Goal: Task Accomplishment & Management: Manage account settings

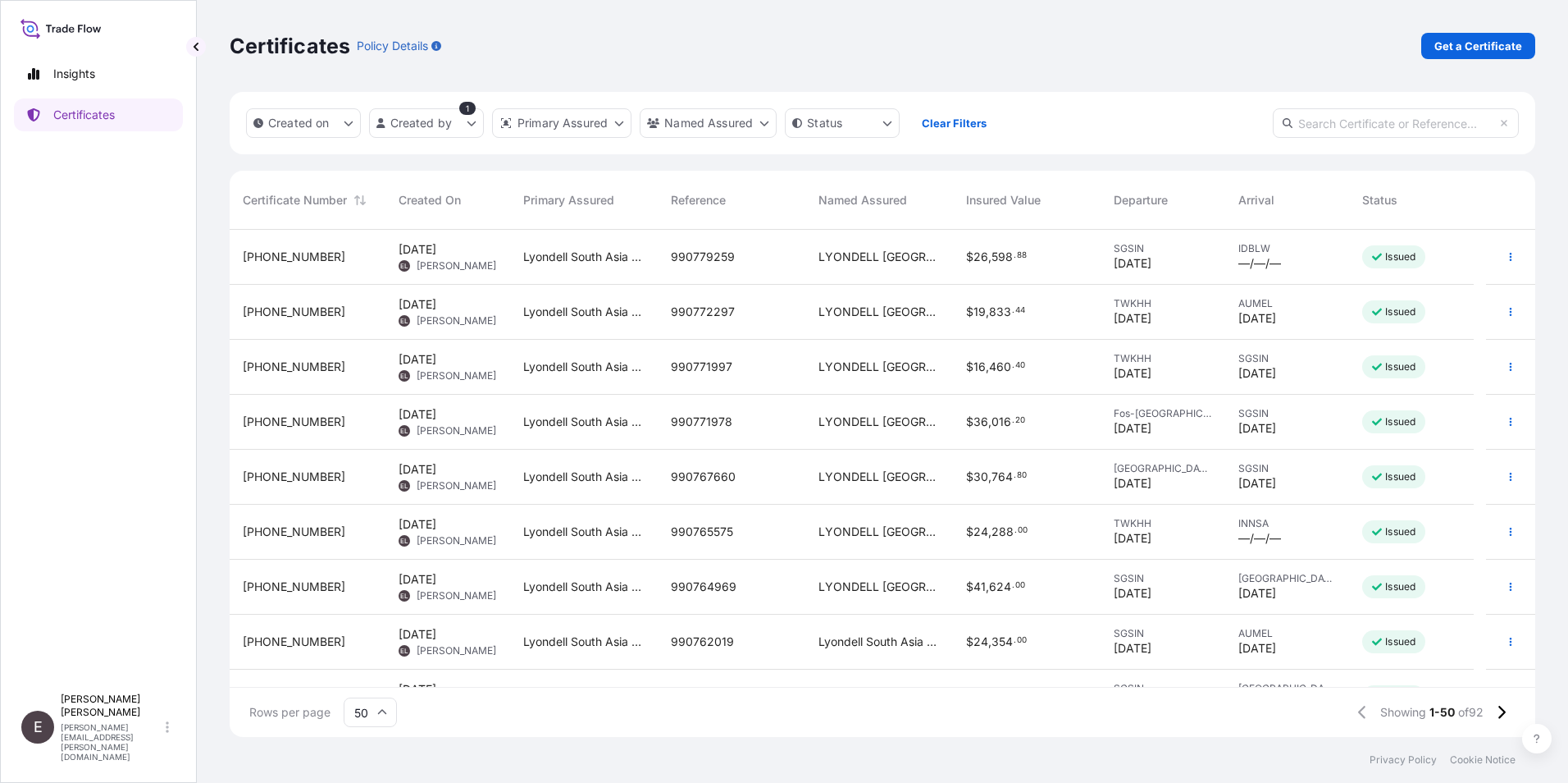
scroll to position [504, 1293]
click at [1506, 636] on icon "button" at bounding box center [1510, 641] width 10 height 10
click at [1403, 636] on link "Duplicate certificate" at bounding box center [1411, 645] width 154 height 26
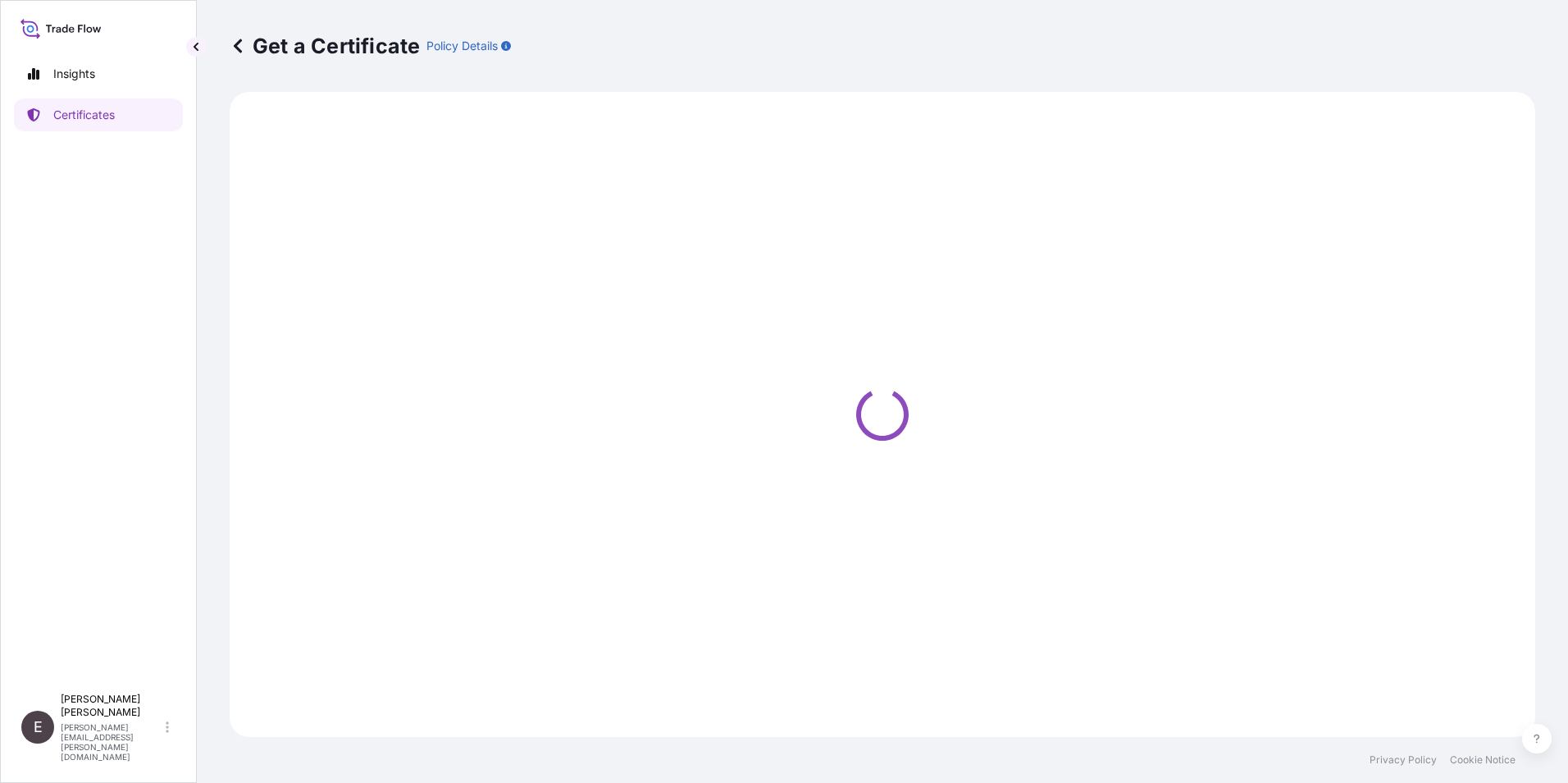
select select "Road / [GEOGRAPHIC_DATA]"
select select "Sea"
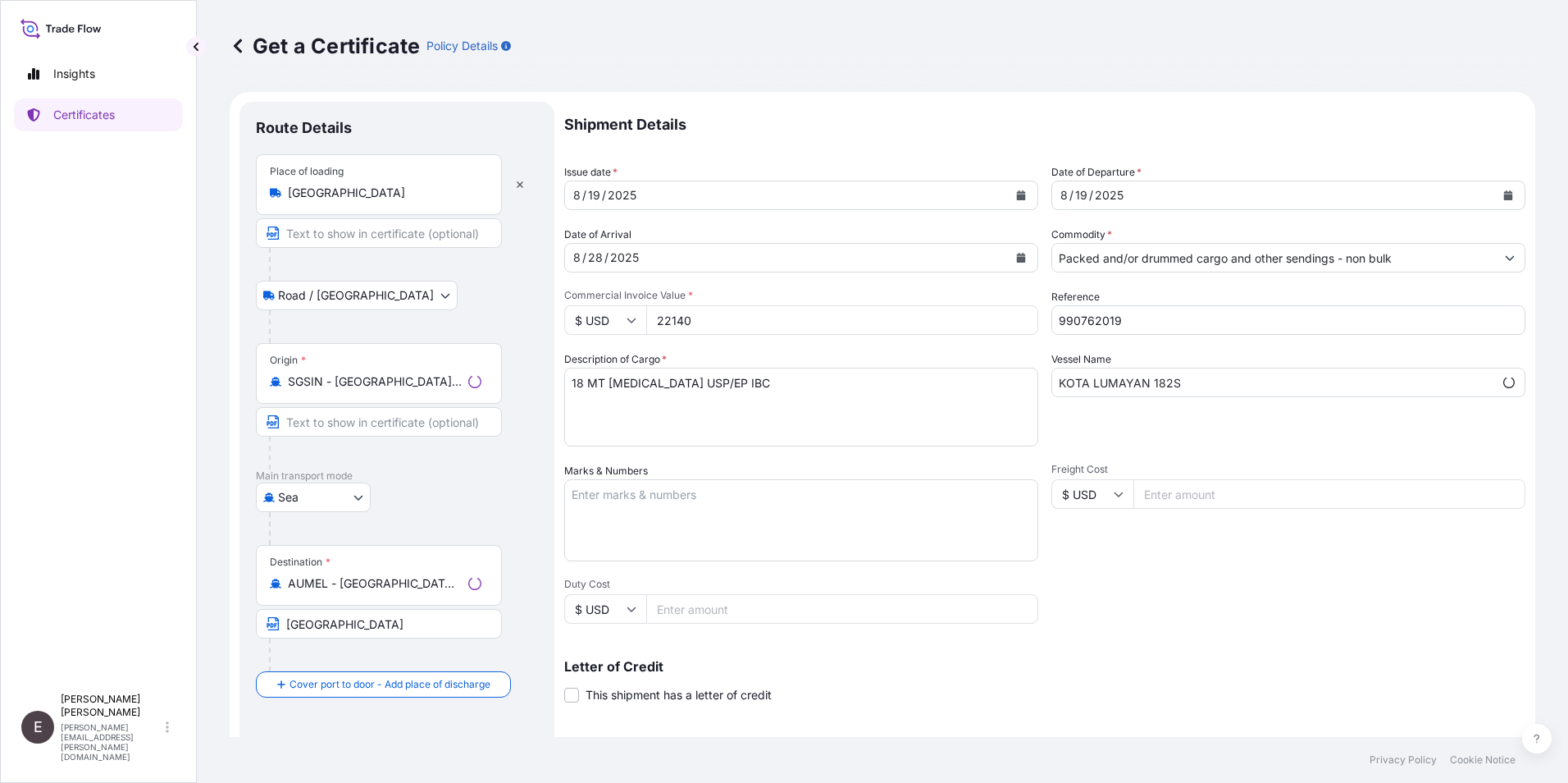
select select "32022"
drag, startPoint x: 482, startPoint y: 583, endPoint x: 276, endPoint y: 588, distance: 206.1
click at [276, 588] on div "AUMEL - [GEOGRAPHIC_DATA], [GEOGRAPHIC_DATA]" at bounding box center [378, 583] width 218 height 17
drag, startPoint x: 276, startPoint y: 588, endPoint x: 433, endPoint y: 483, distance: 188.9
click at [433, 483] on div "[GEOGRAPHIC_DATA]" at bounding box center [397, 498] width 282 height 30
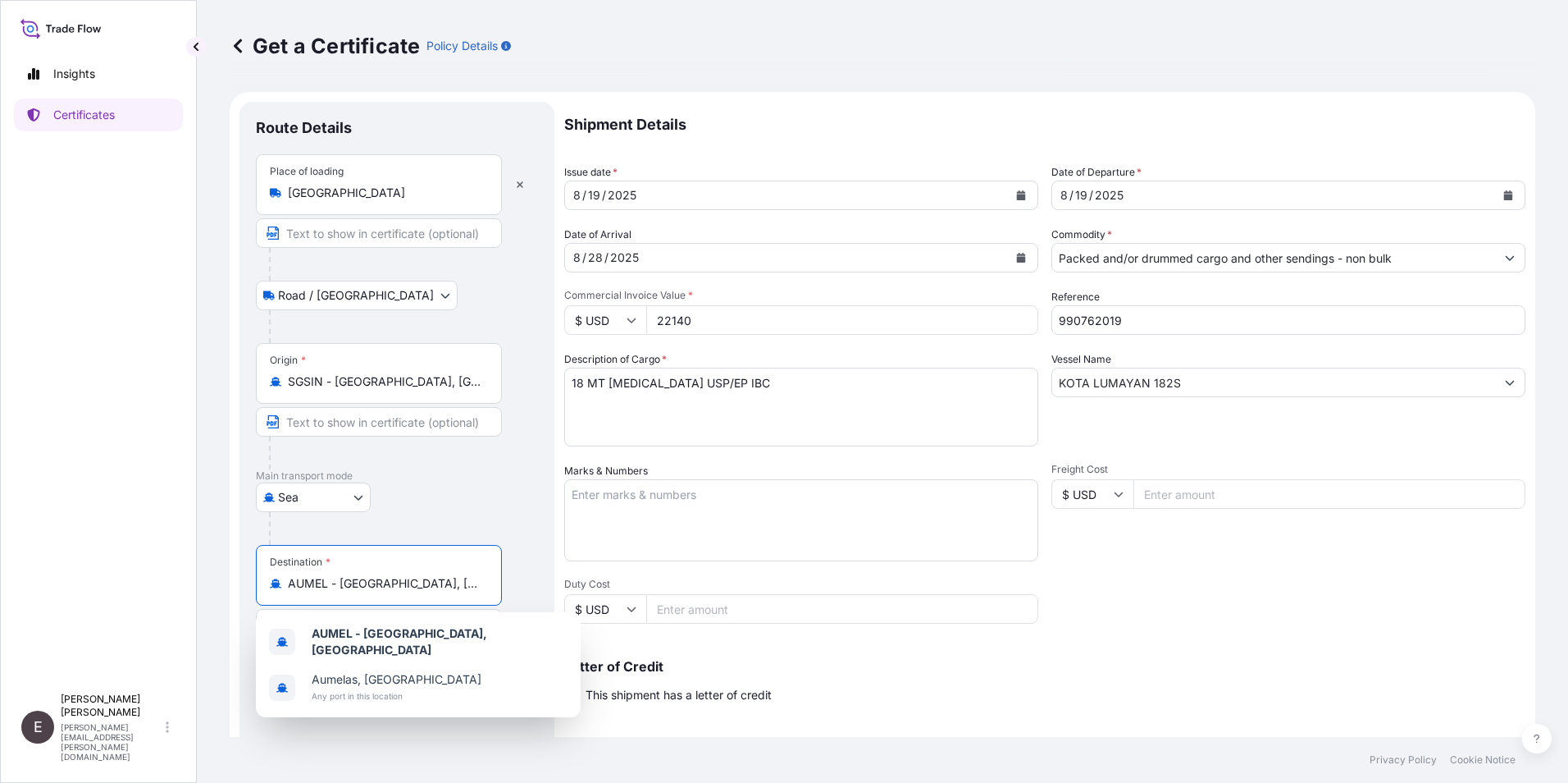
drag, startPoint x: 478, startPoint y: 585, endPoint x: 153, endPoint y: 562, distance: 325.8
click at [196, 585] on div "Insights Certificates E [PERSON_NAME] [PERSON_NAME][EMAIL_ADDRESS][PERSON_NAME]…" at bounding box center [784, 392] width 1568 height 783
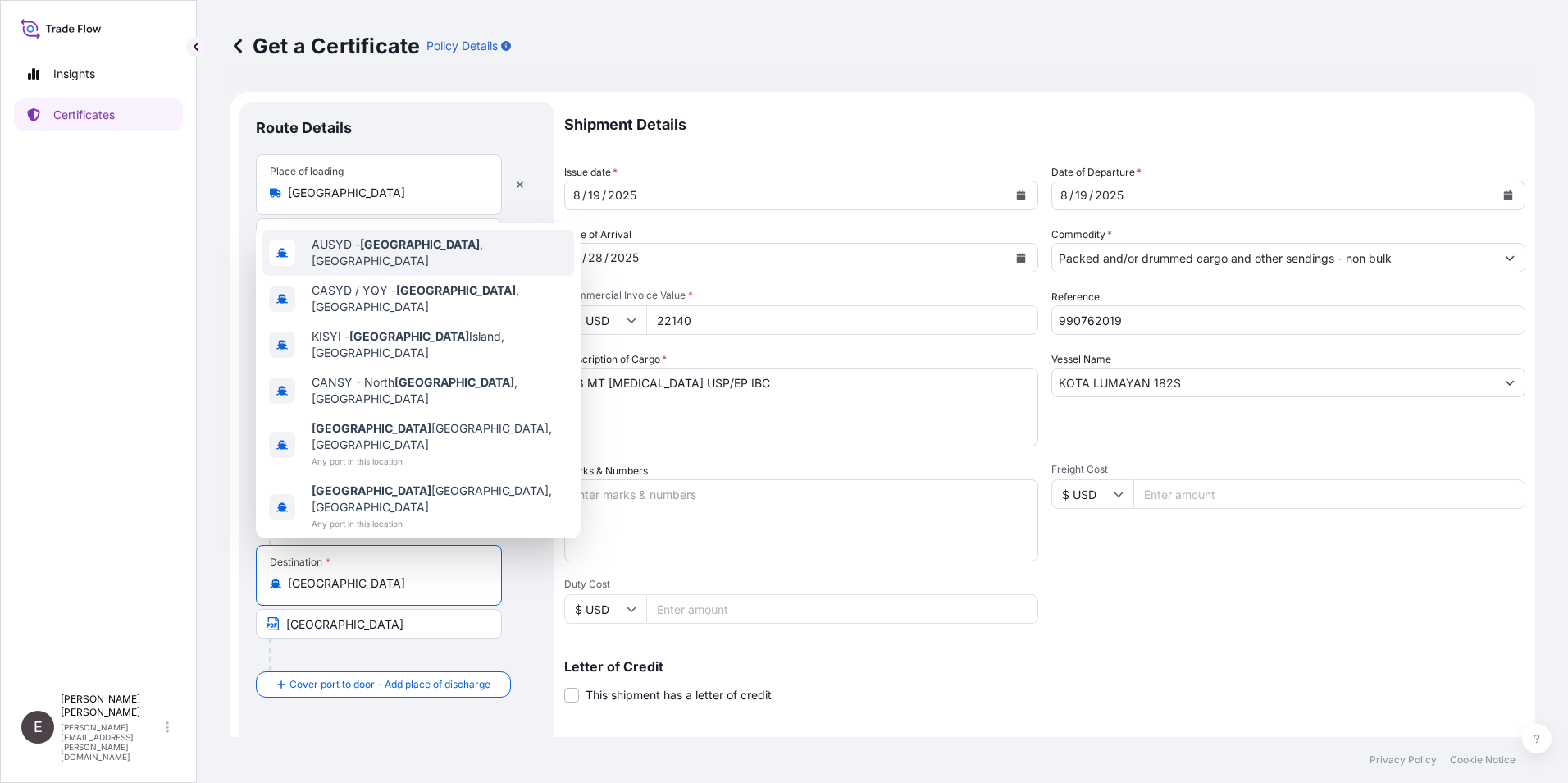
click at [461, 276] on div "AUSYD - [GEOGRAPHIC_DATA] , [GEOGRAPHIC_DATA]" at bounding box center [418, 253] width 311 height 46
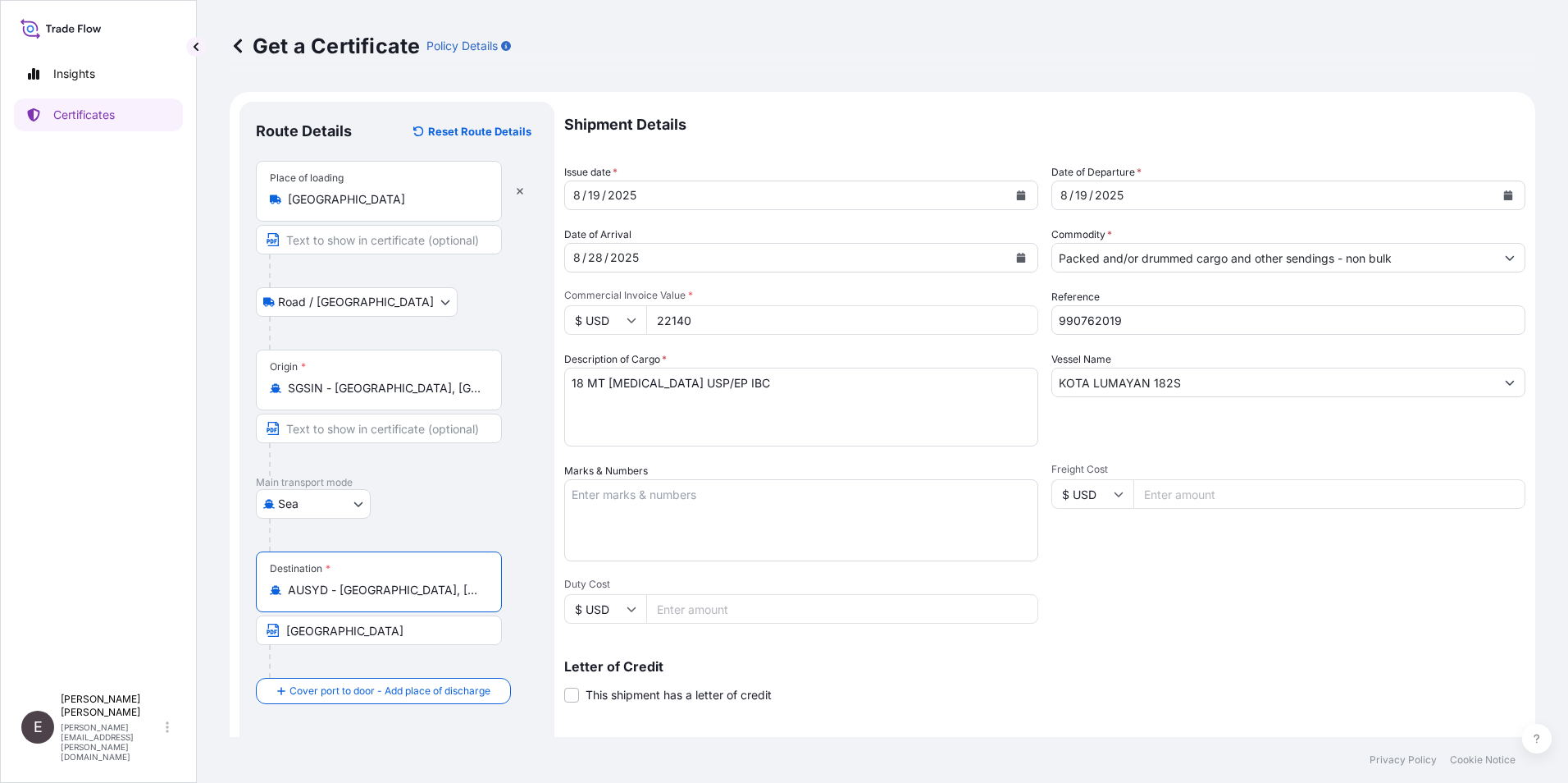
type input "AUSYD - [GEOGRAPHIC_DATA], [GEOGRAPHIC_DATA]"
drag, startPoint x: 368, startPoint y: 634, endPoint x: 209, endPoint y: 634, distance: 159.0
click at [209, 634] on div "Get a Certificate Policy Details Route Details Reset Route Details Place of loa…" at bounding box center [882, 368] width 1371 height 736
type input "[GEOGRAPHIC_DATA]"
click at [1020, 193] on button "Calendar" at bounding box center [1021, 195] width 26 height 26
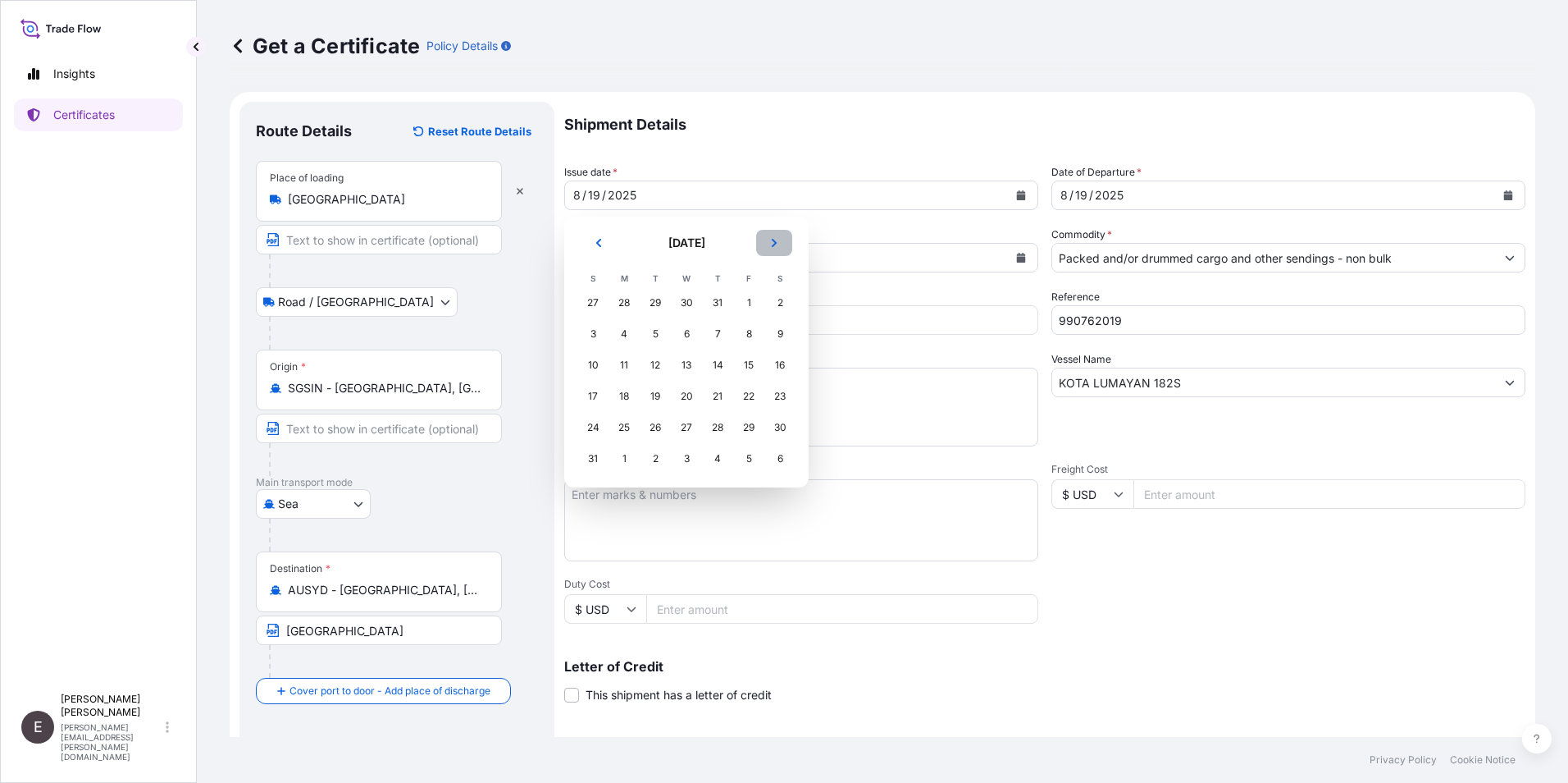
click at [772, 246] on icon "Next" at bounding box center [774, 242] width 5 height 8
click at [784, 305] on div "6" at bounding box center [780, 303] width 30 height 30
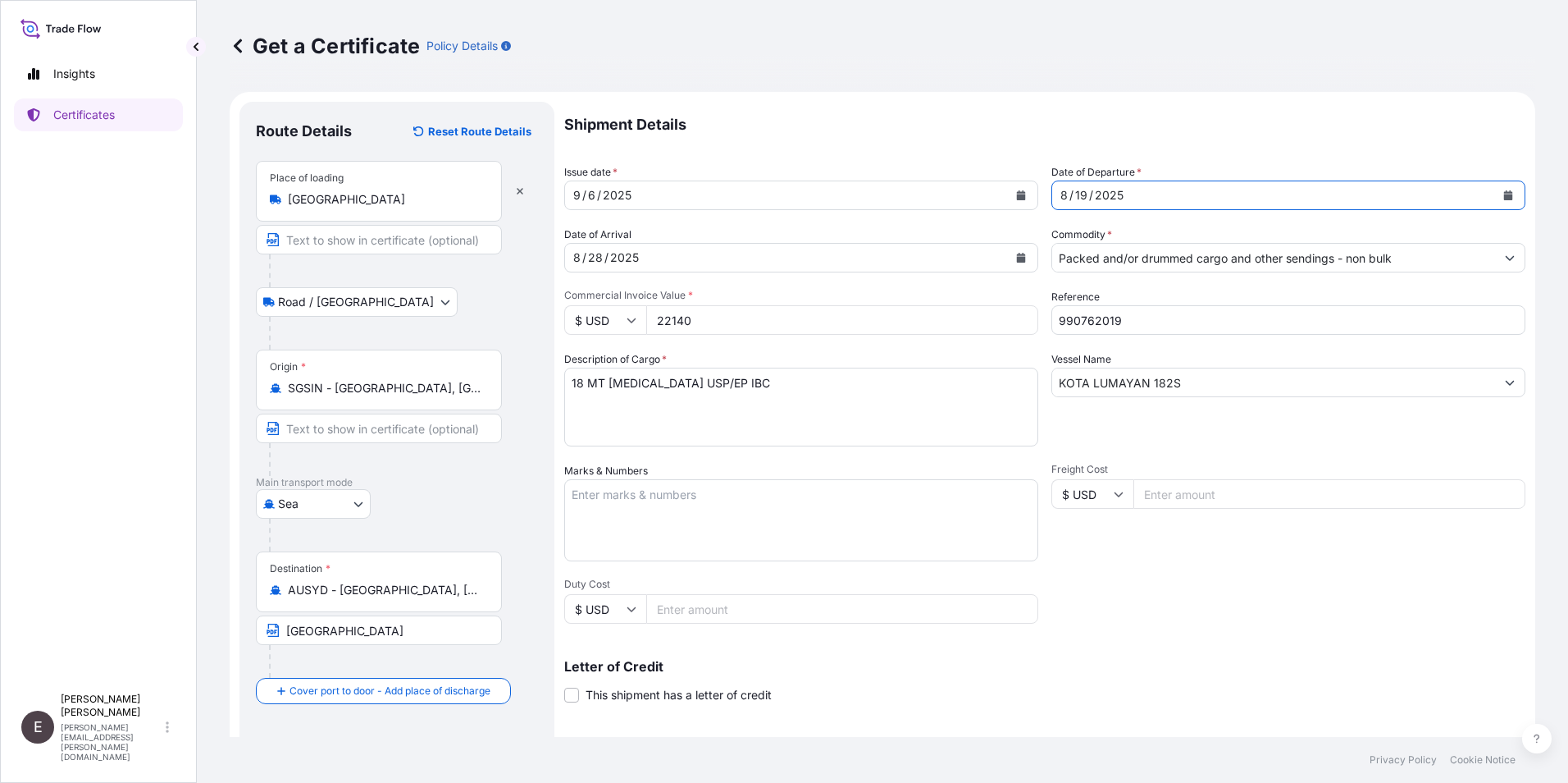
click at [1503, 194] on icon "Calendar" at bounding box center [1507, 195] width 10 height 10
click at [1016, 255] on icon "Calendar" at bounding box center [1020, 257] width 10 height 10
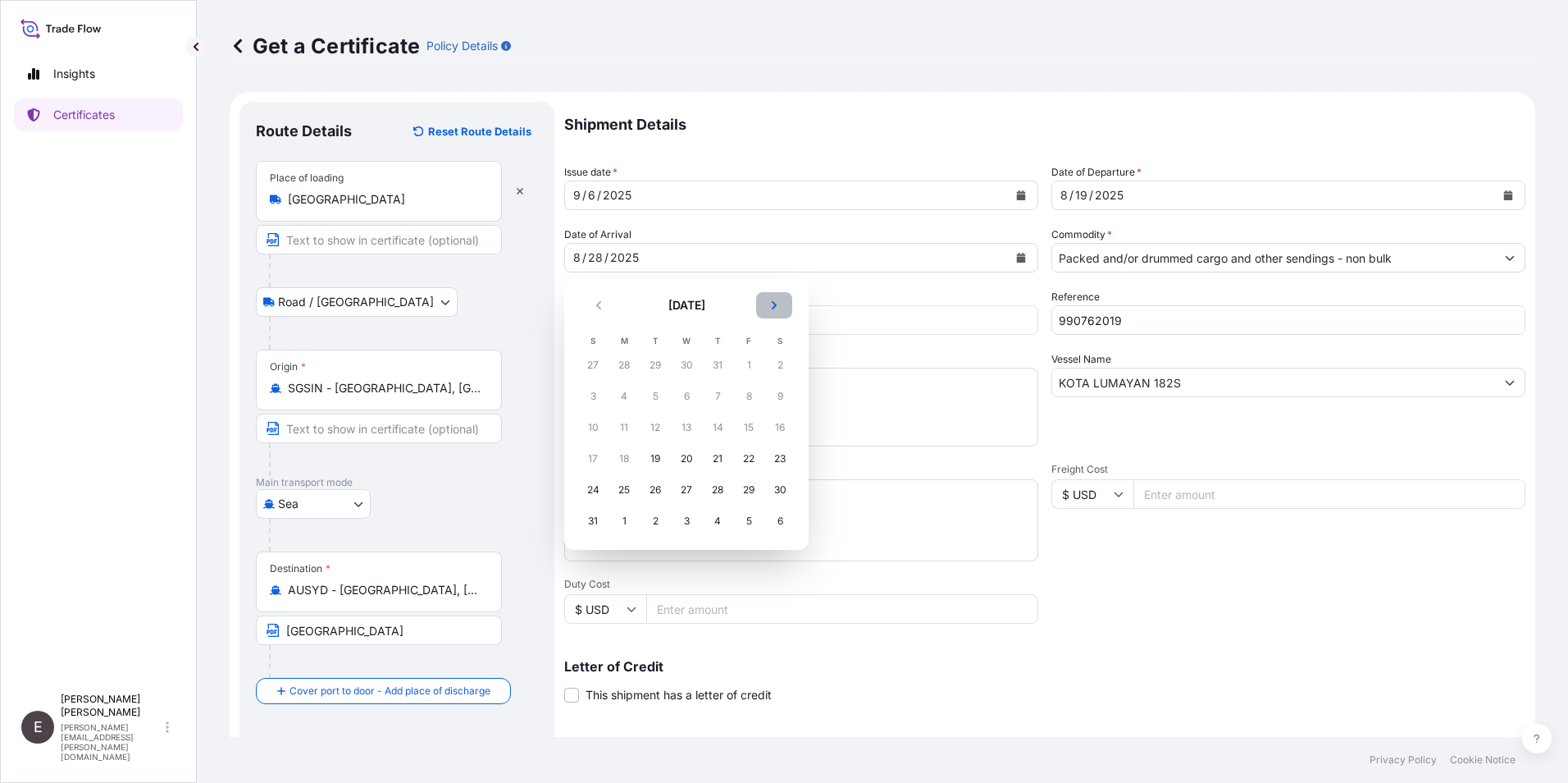
click at [772, 305] on icon "Next" at bounding box center [774, 305] width 10 height 10
click at [596, 459] on div "21" at bounding box center [593, 459] width 30 height 30
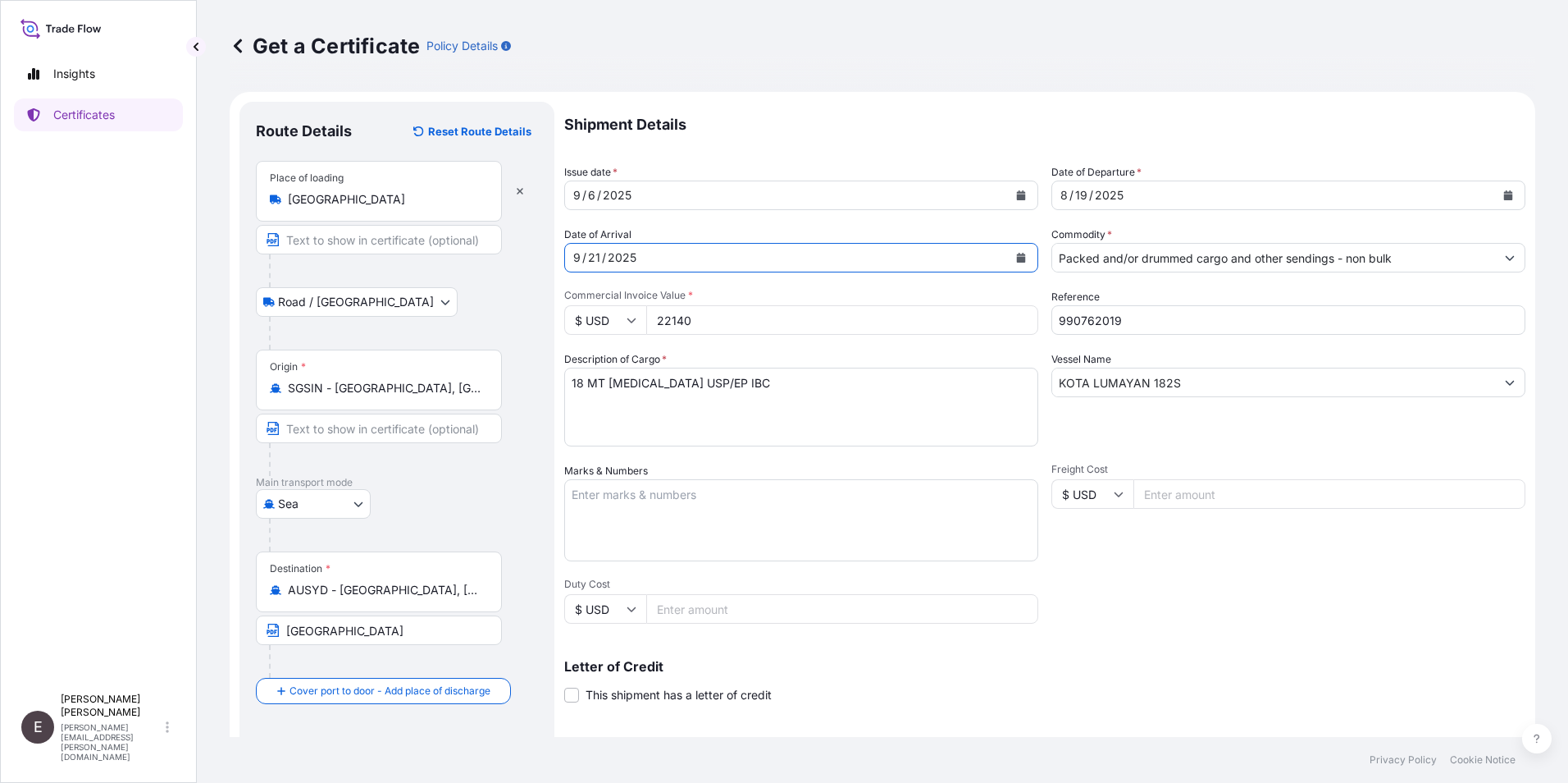
click at [1504, 192] on icon "Calendar" at bounding box center [1508, 195] width 9 height 10
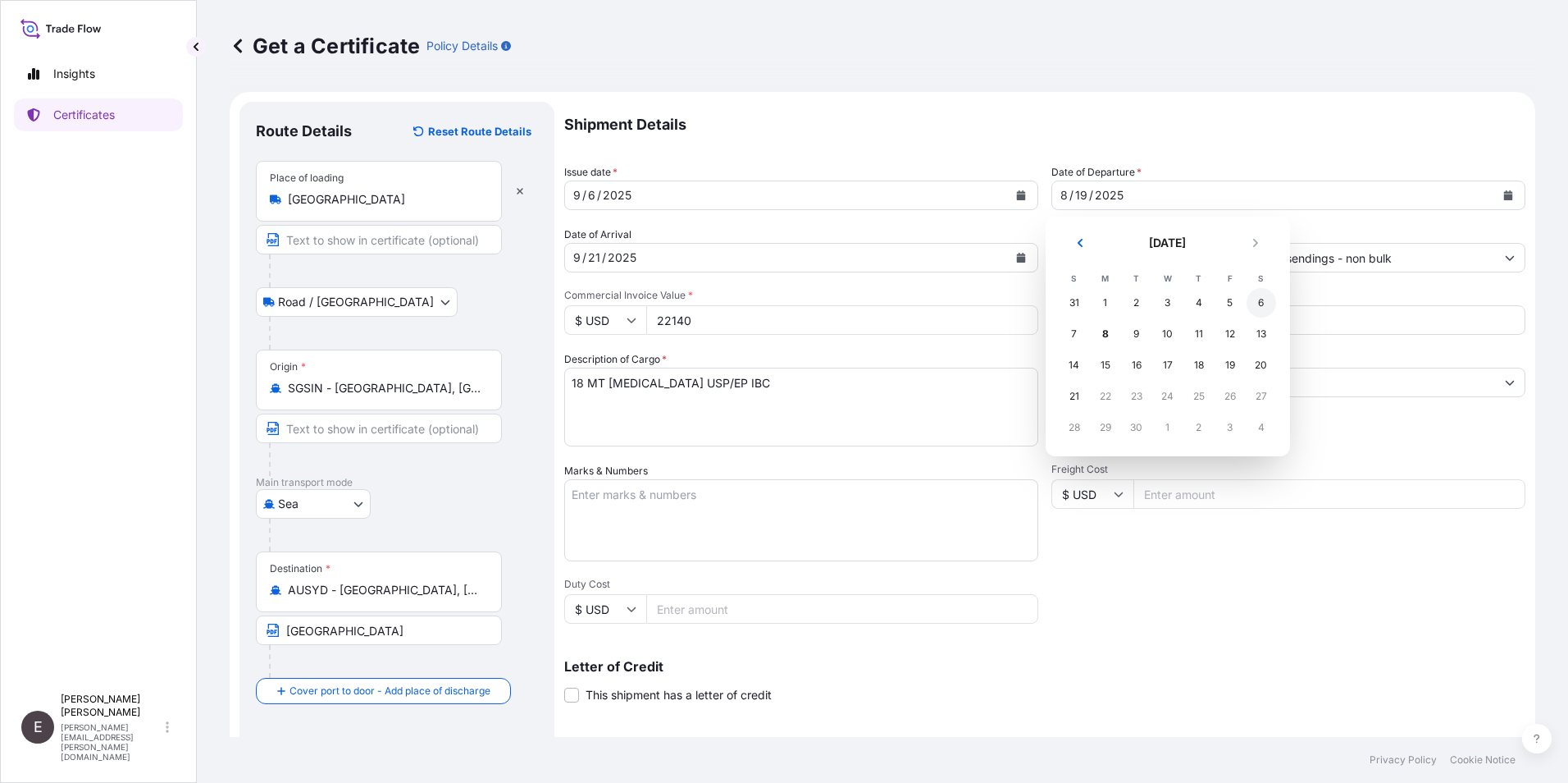
click at [1262, 301] on div "6" at bounding box center [1262, 303] width 30 height 30
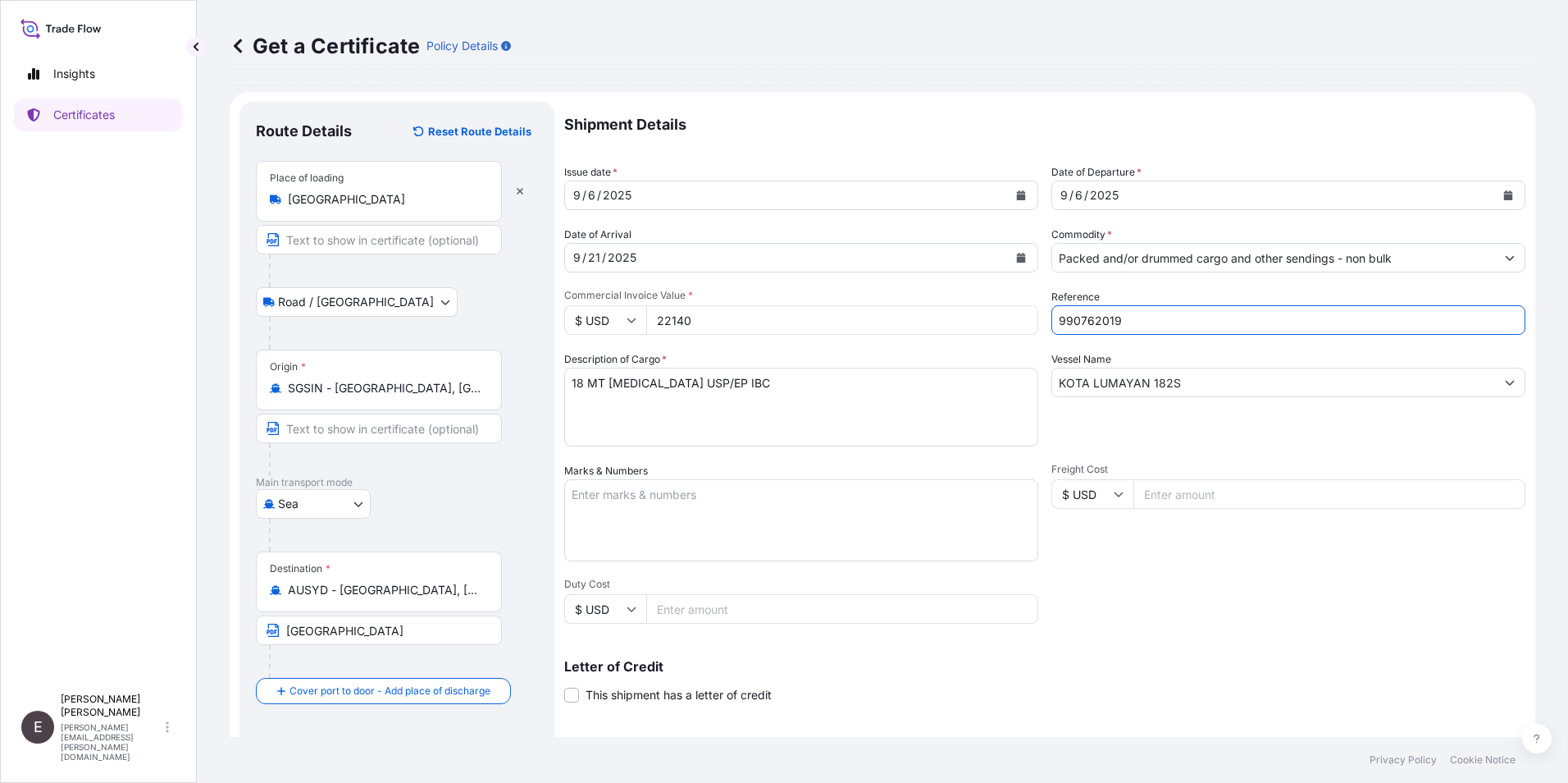
drag, startPoint x: 1125, startPoint y: 321, endPoint x: 941, endPoint y: 320, distance: 184.0
click at [941, 320] on div "Shipment Details Issue date * [DATE] Date of Departure * [DATE] Date of Arrival…" at bounding box center [1044, 492] width 961 height 782
type input "990780368"
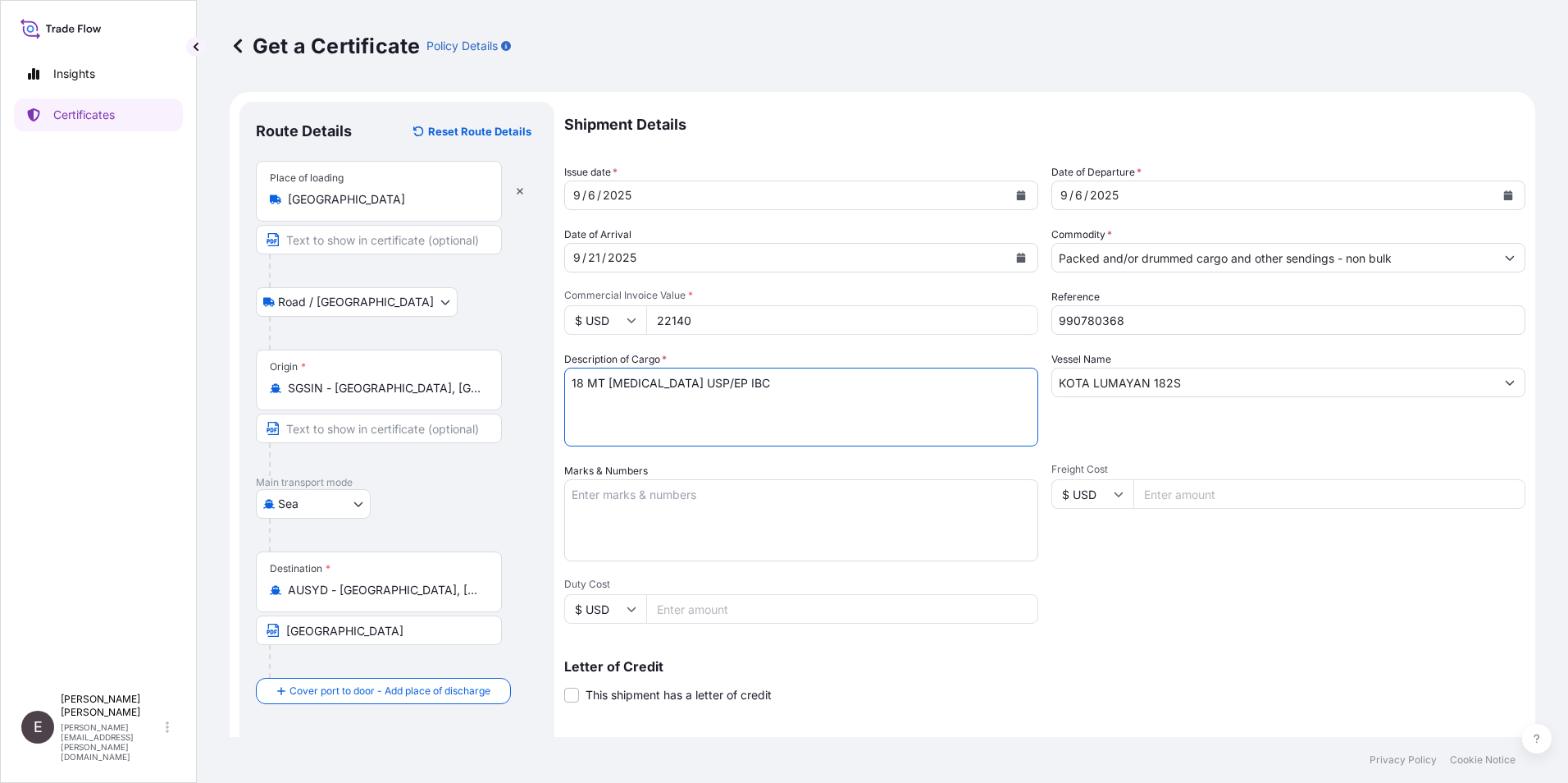
click at [573, 387] on textarea "18 MT [MEDICAL_DATA] USP/EP IBC" at bounding box center [801, 407] width 474 height 79
type textarea "54 MT [MEDICAL_DATA] USP/EP IBC"
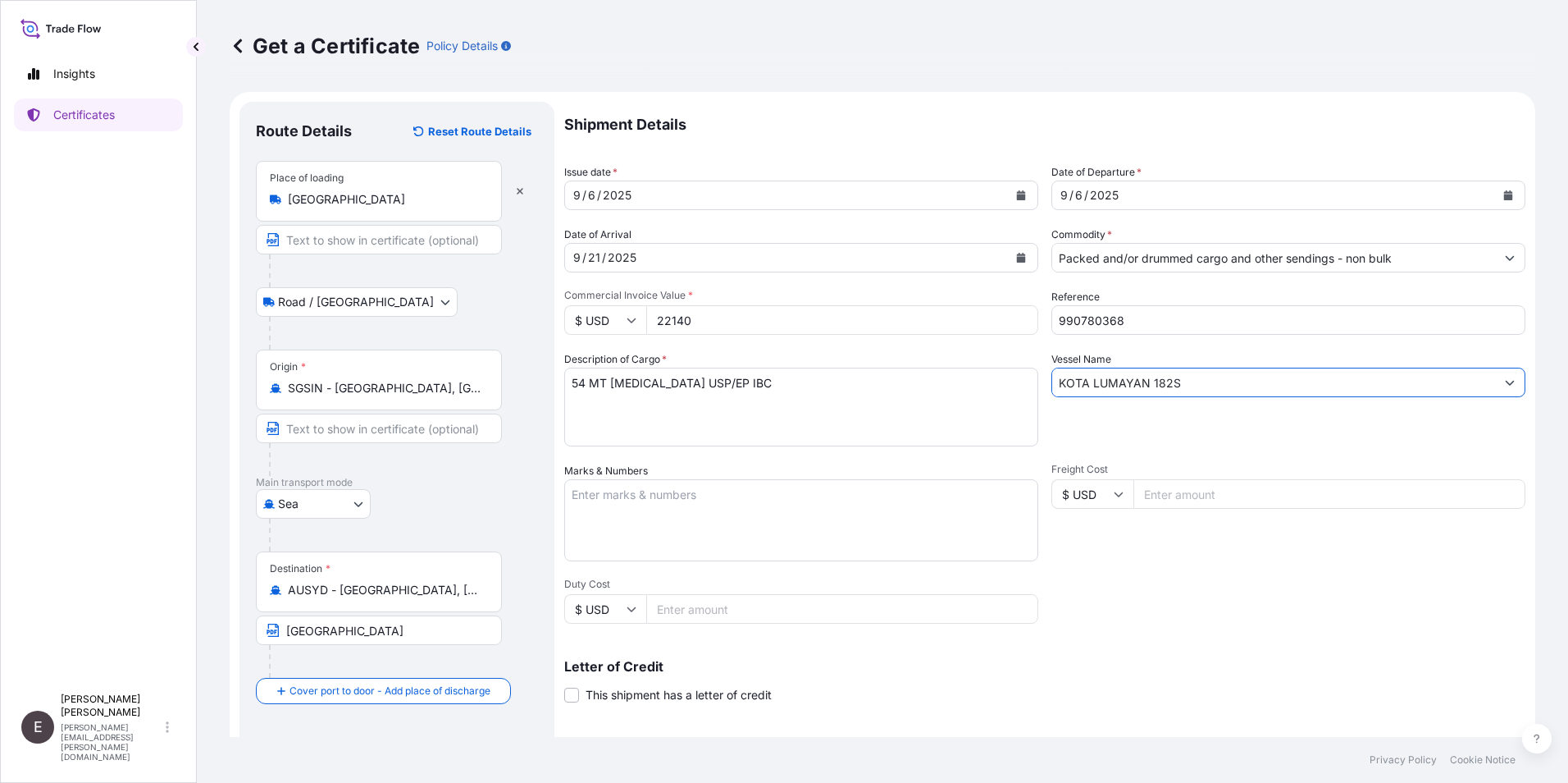
drag, startPoint x: 1185, startPoint y: 381, endPoint x: 936, endPoint y: 379, distance: 249.0
click at [936, 379] on div "Shipment Details Issue date * [DATE] Date of Departure * [DATE] Date of Arrival…" at bounding box center [1044, 492] width 961 height 782
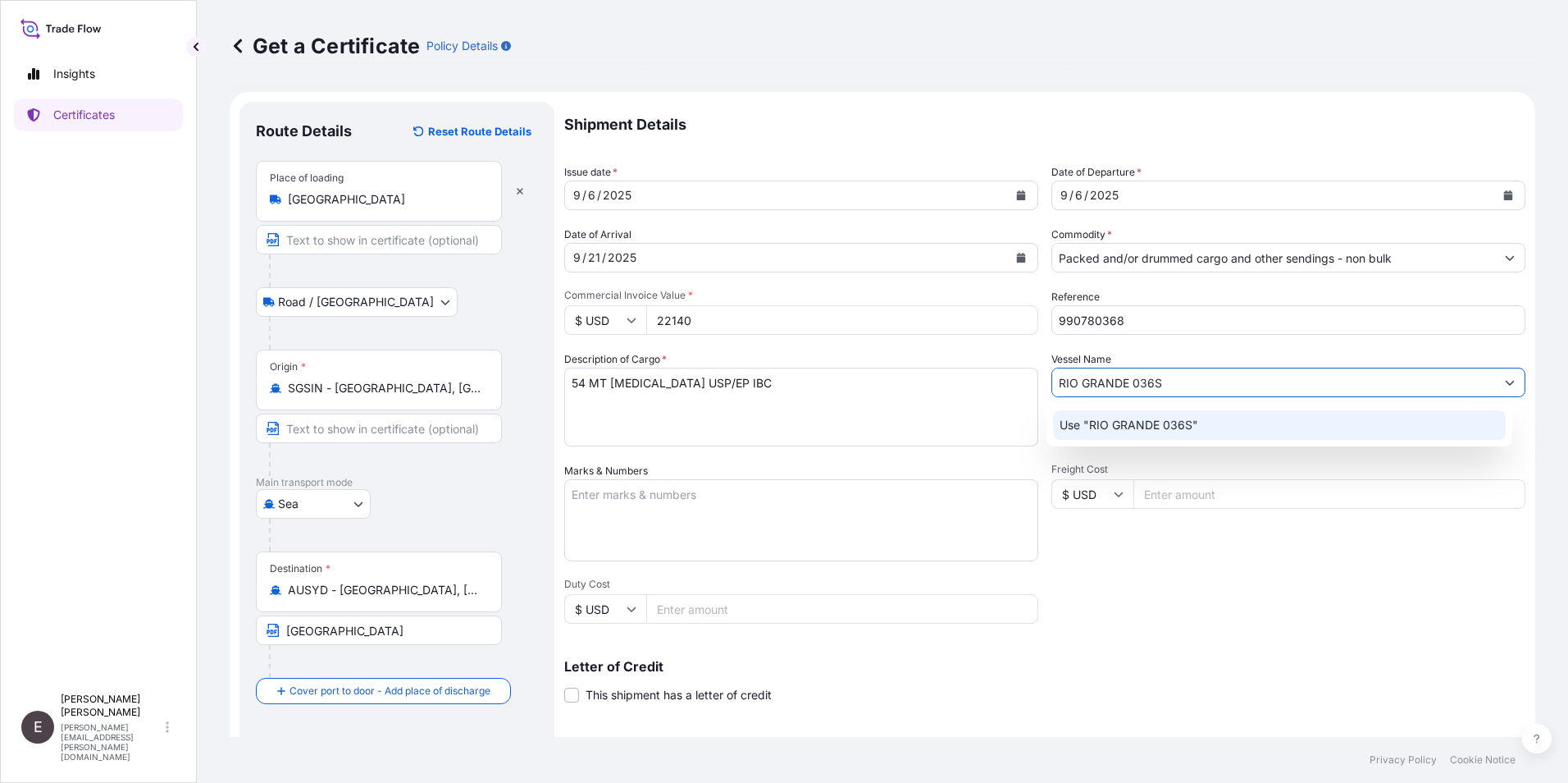
type input "RIO GRANDE 036S"
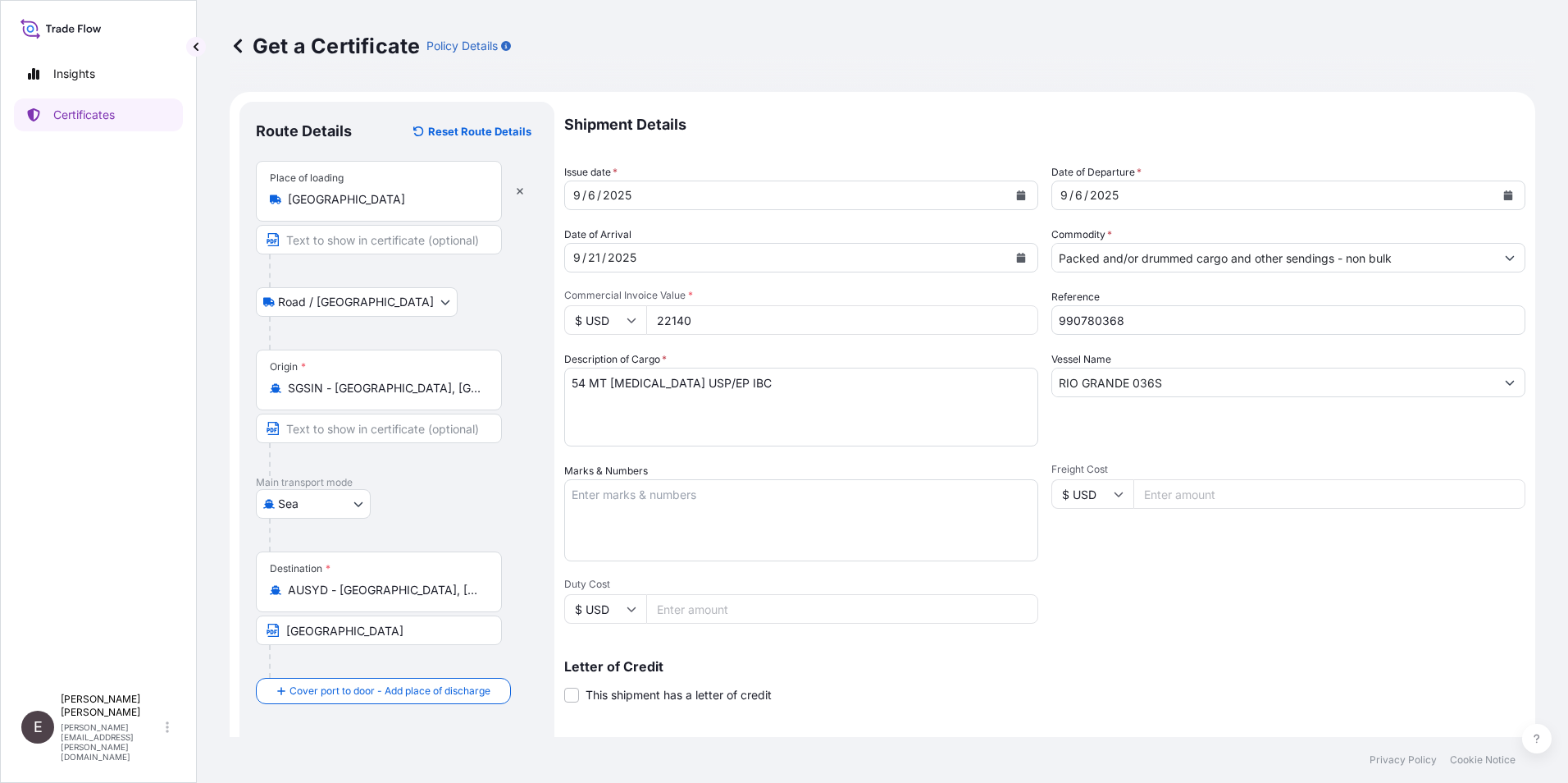
drag, startPoint x: 693, startPoint y: 320, endPoint x: 606, endPoint y: 319, distance: 87.0
click at [606, 319] on div "$ USD 22140" at bounding box center [801, 320] width 474 height 30
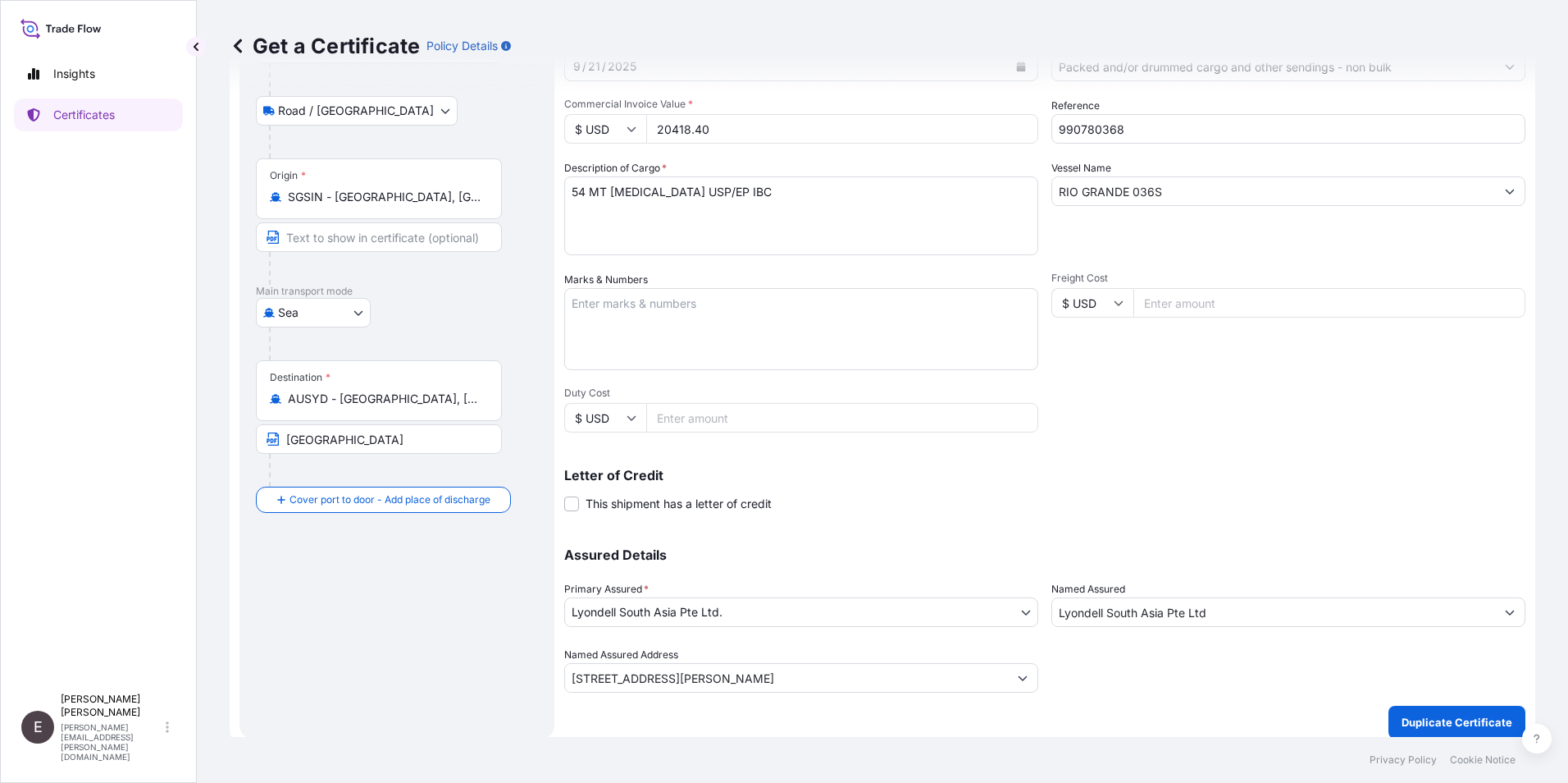
scroll to position [203, 0]
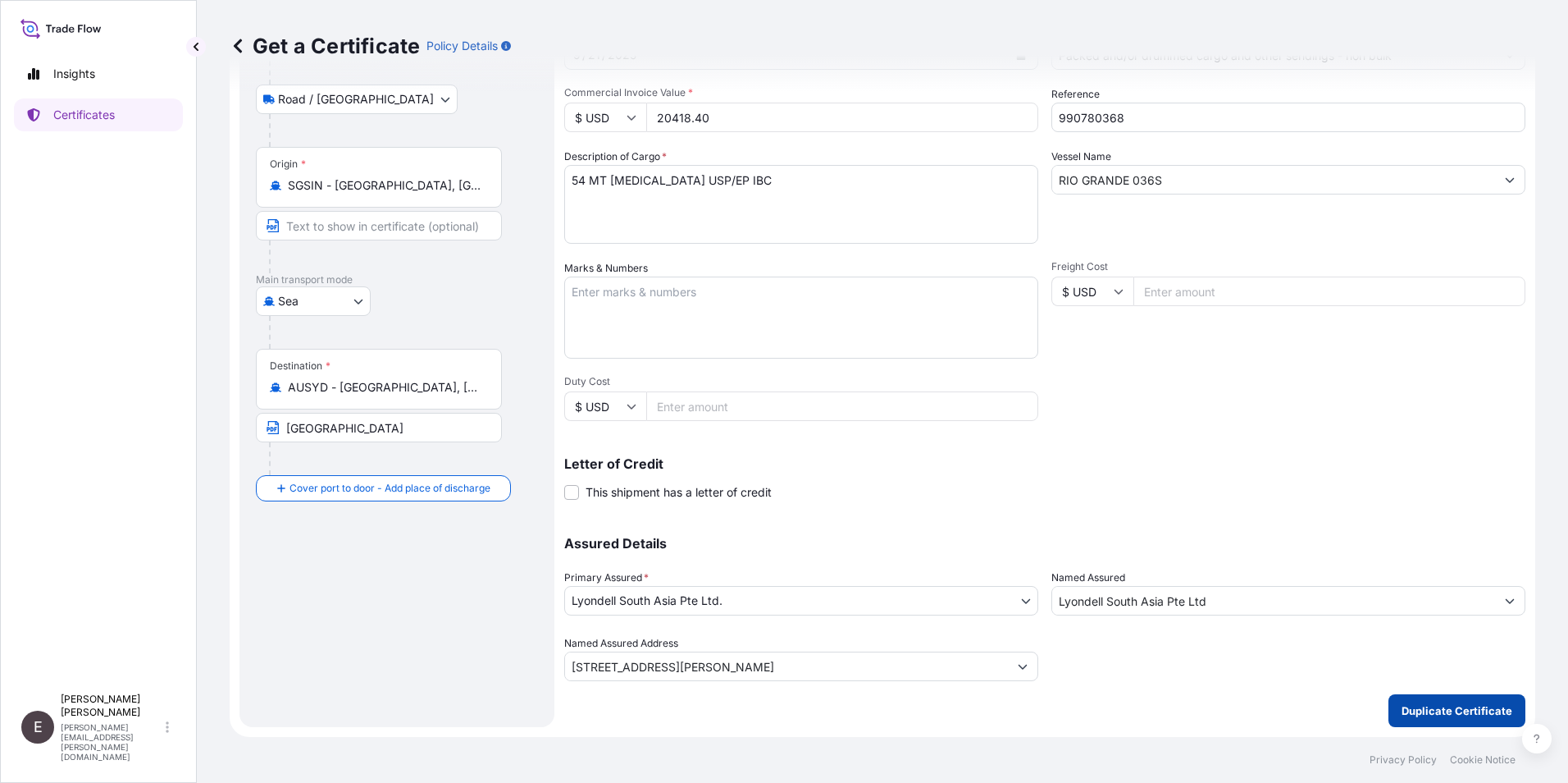
type input "20418.40"
click at [1449, 710] on p "Duplicate Certificate" at bounding box center [1457, 710] width 111 height 17
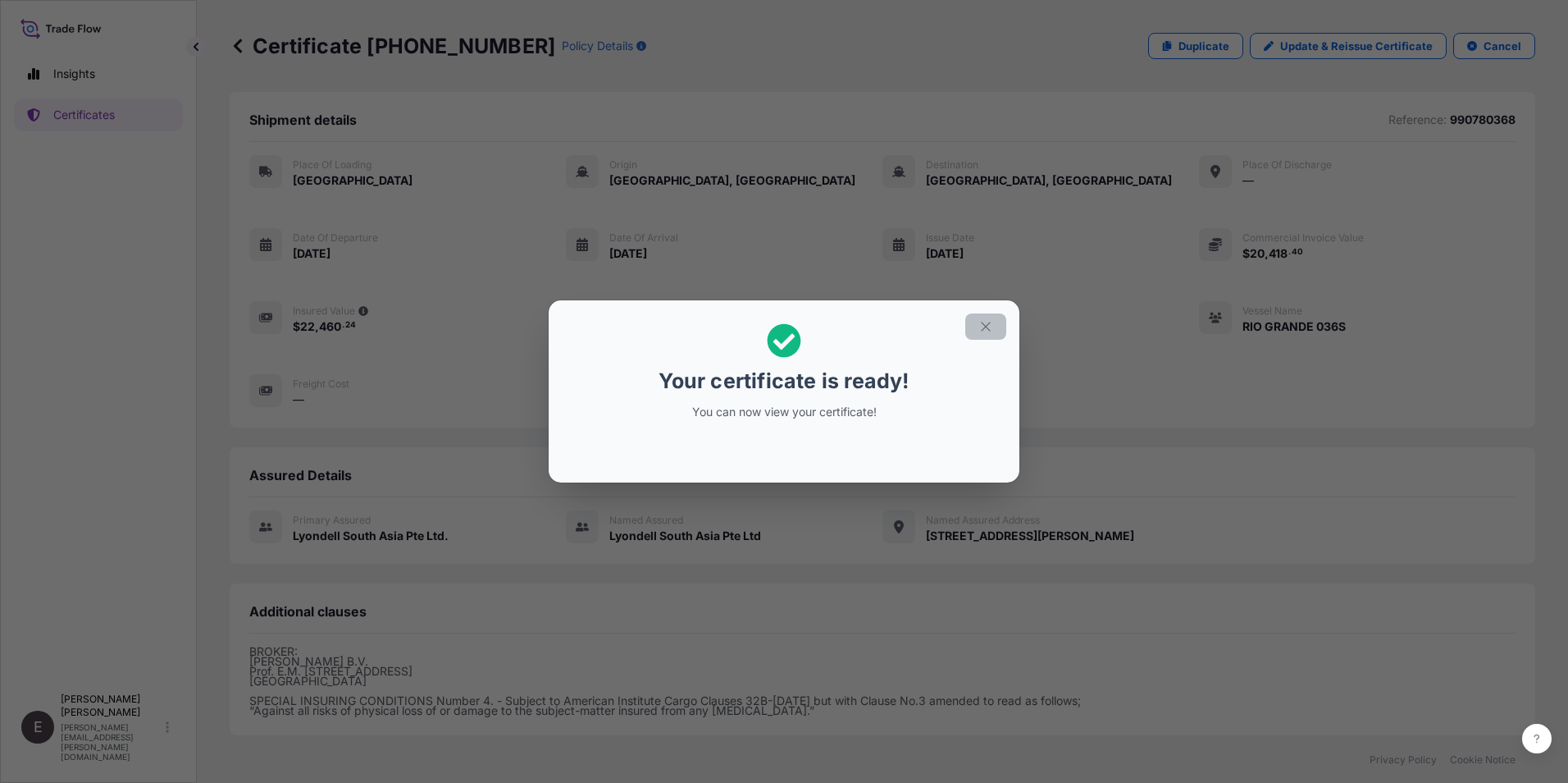
click at [989, 326] on icon "button" at bounding box center [985, 327] width 15 height 15
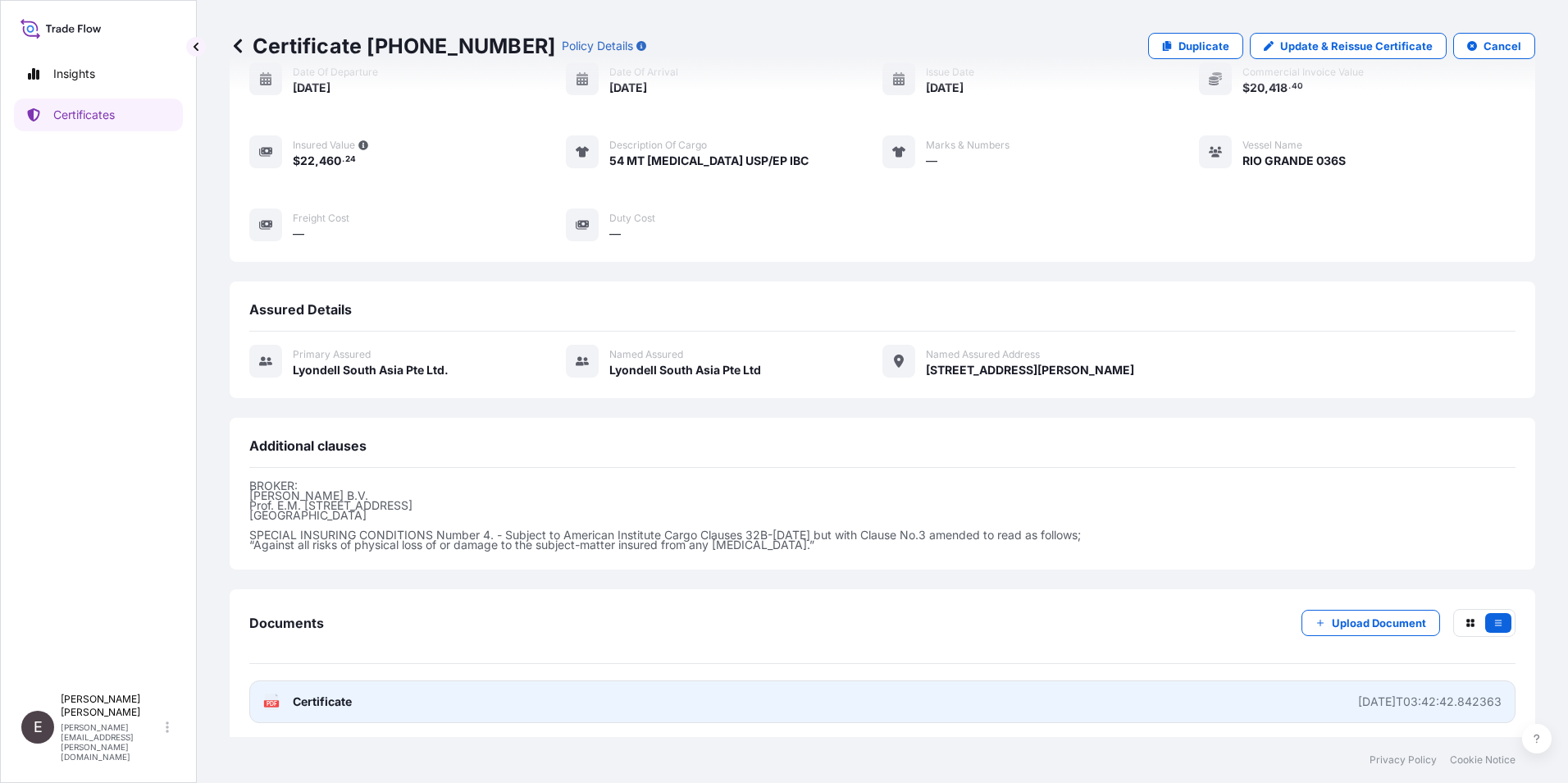
scroll to position [171, 0]
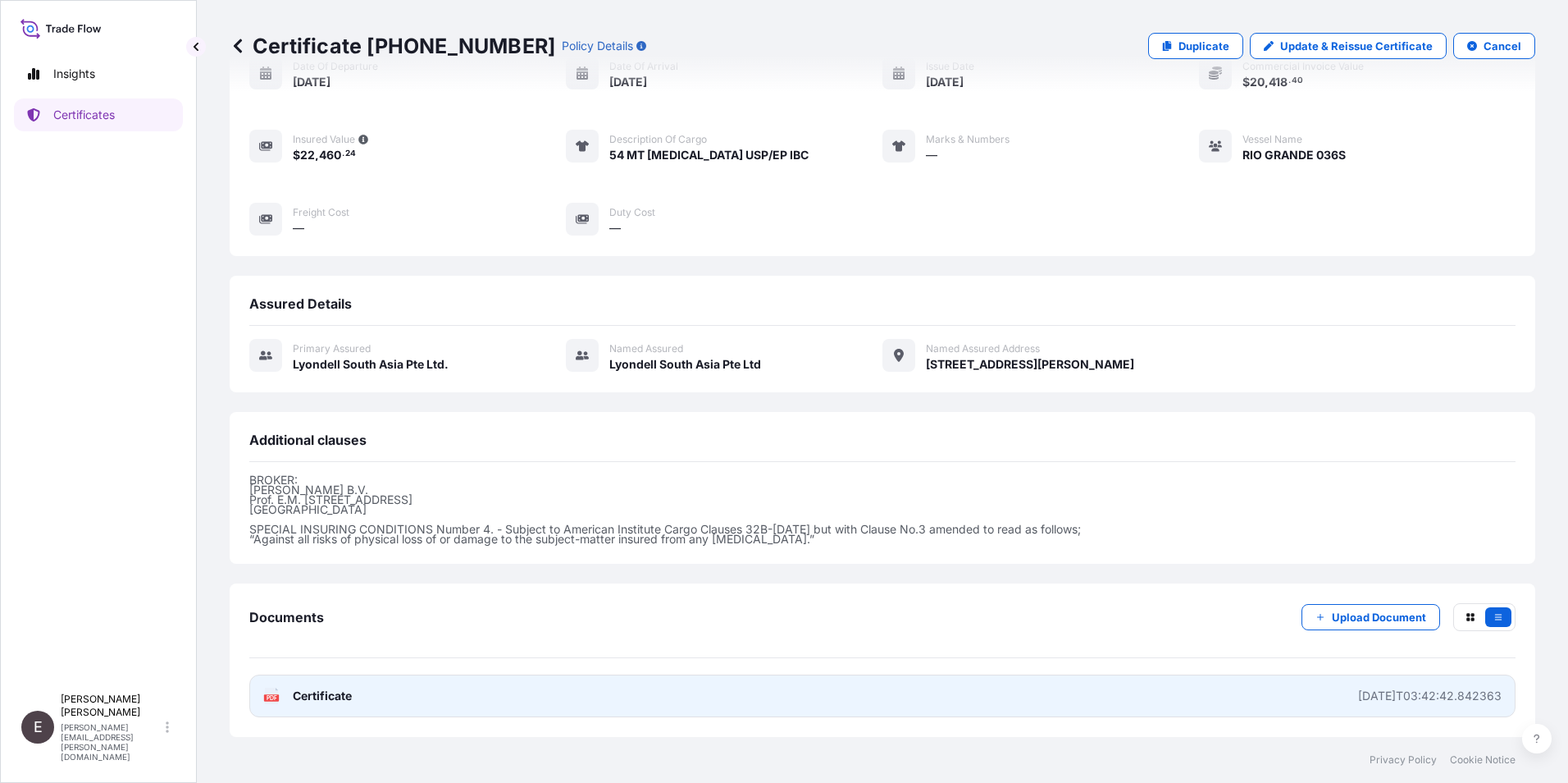
click at [333, 690] on span "Certificate" at bounding box center [322, 695] width 59 height 17
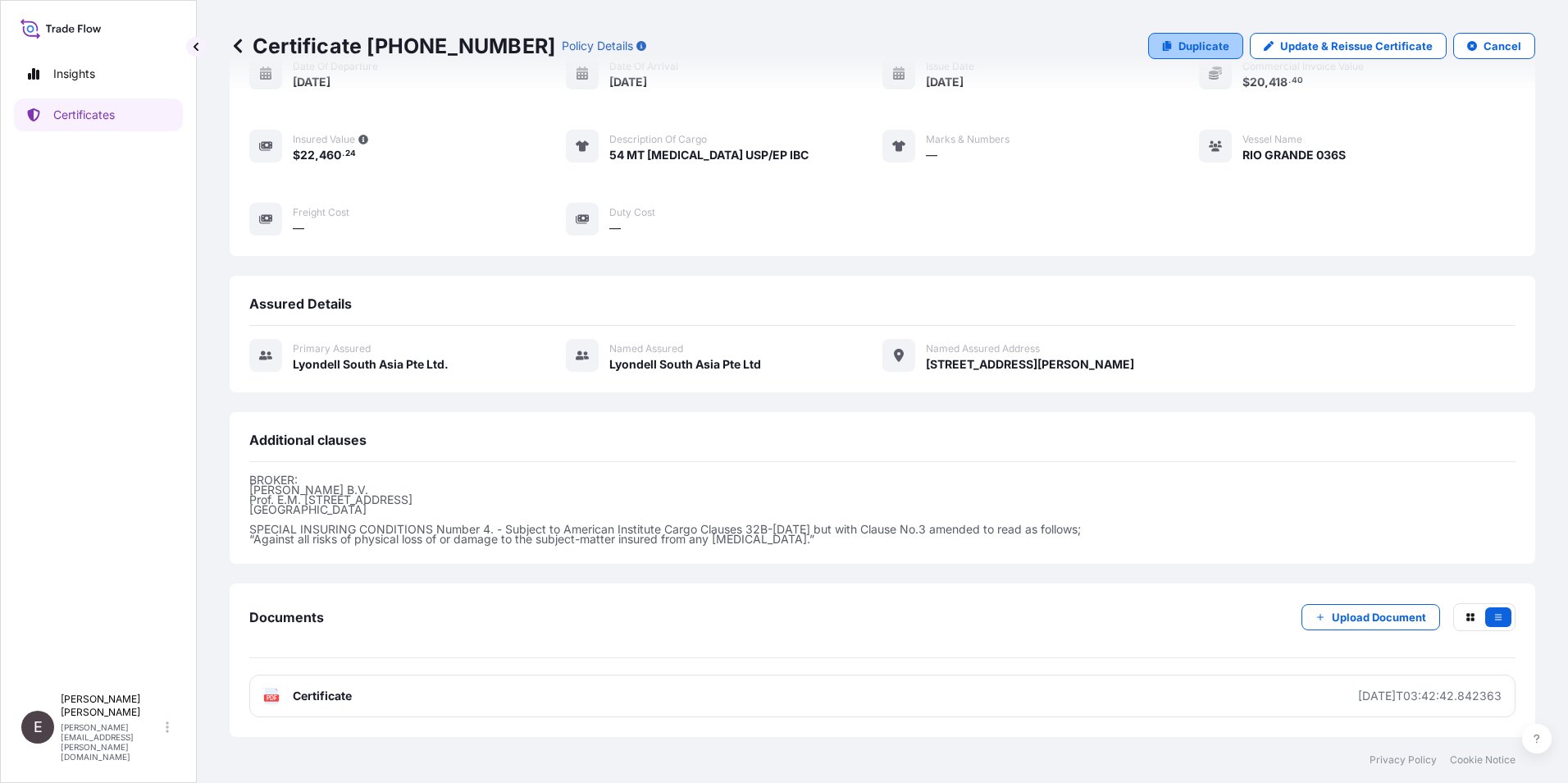
click at [1185, 44] on p "Duplicate" at bounding box center [1204, 46] width 51 height 17
select select "Road / [GEOGRAPHIC_DATA]"
select select "Sea"
select select "32022"
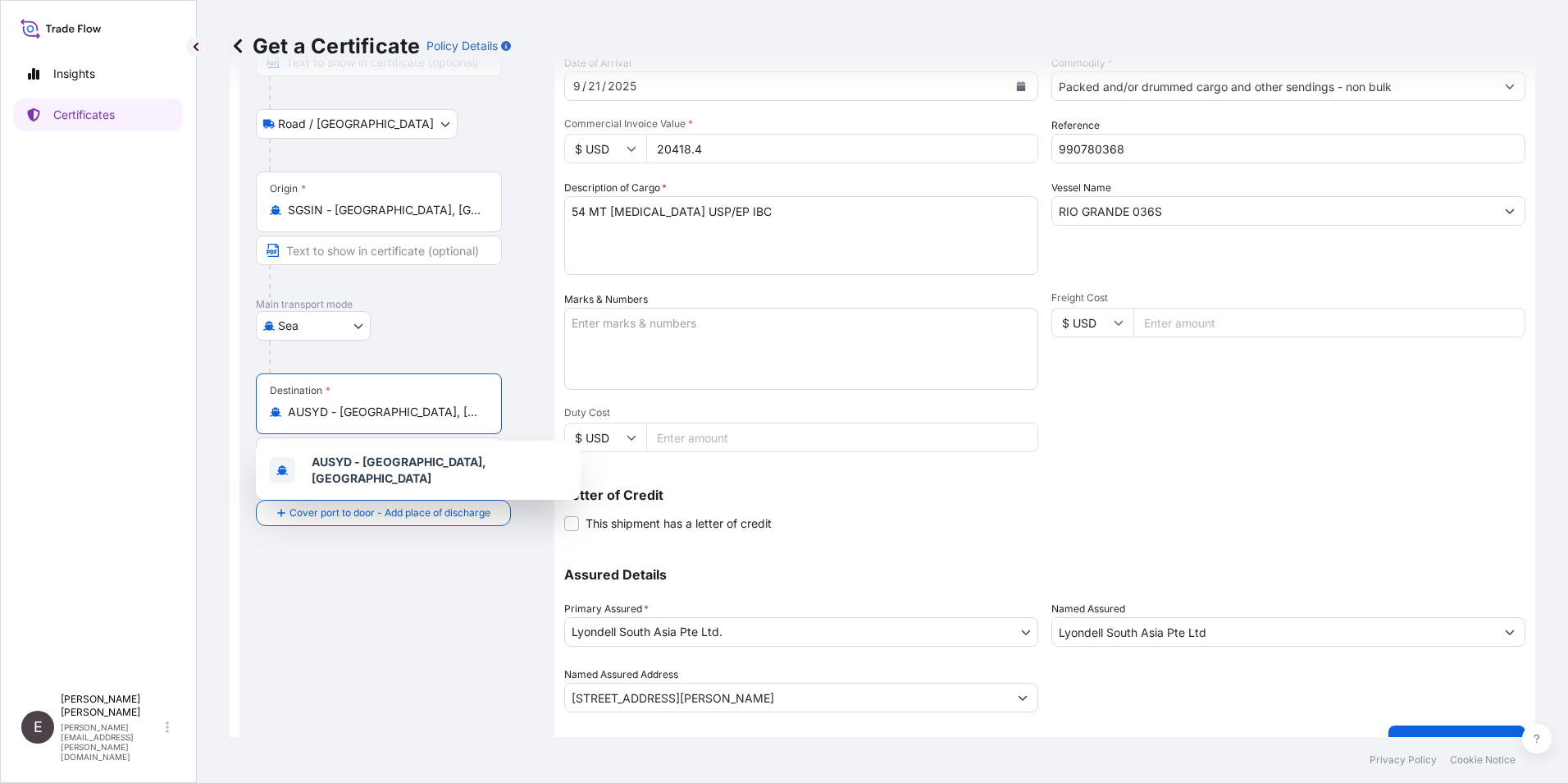
drag, startPoint x: 445, startPoint y: 412, endPoint x: 270, endPoint y: 405, distance: 175.1
click at [270, 405] on div "AUSYD - [GEOGRAPHIC_DATA], [GEOGRAPHIC_DATA]" at bounding box center [378, 412] width 218 height 17
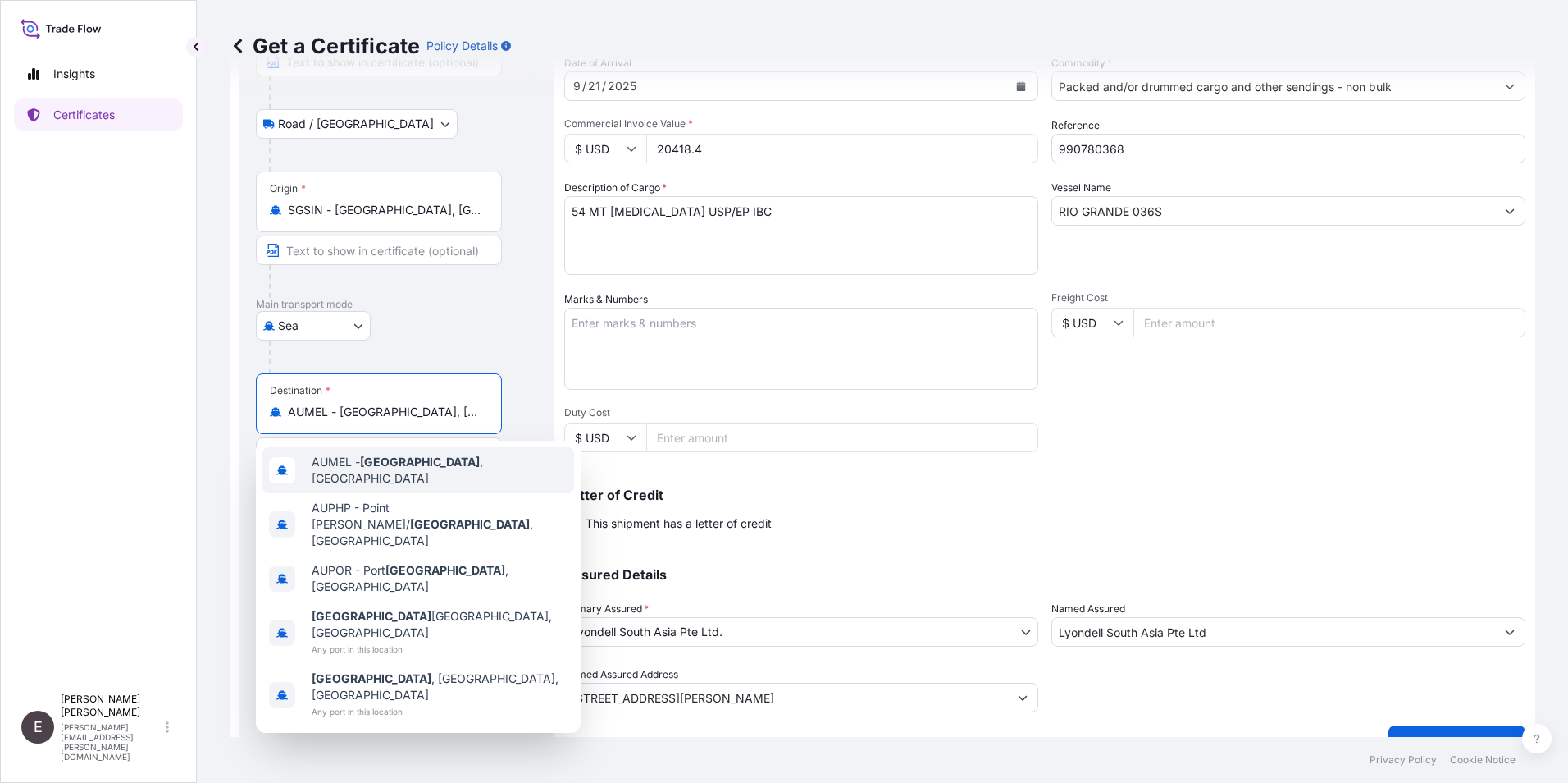
scroll to position [178, 0]
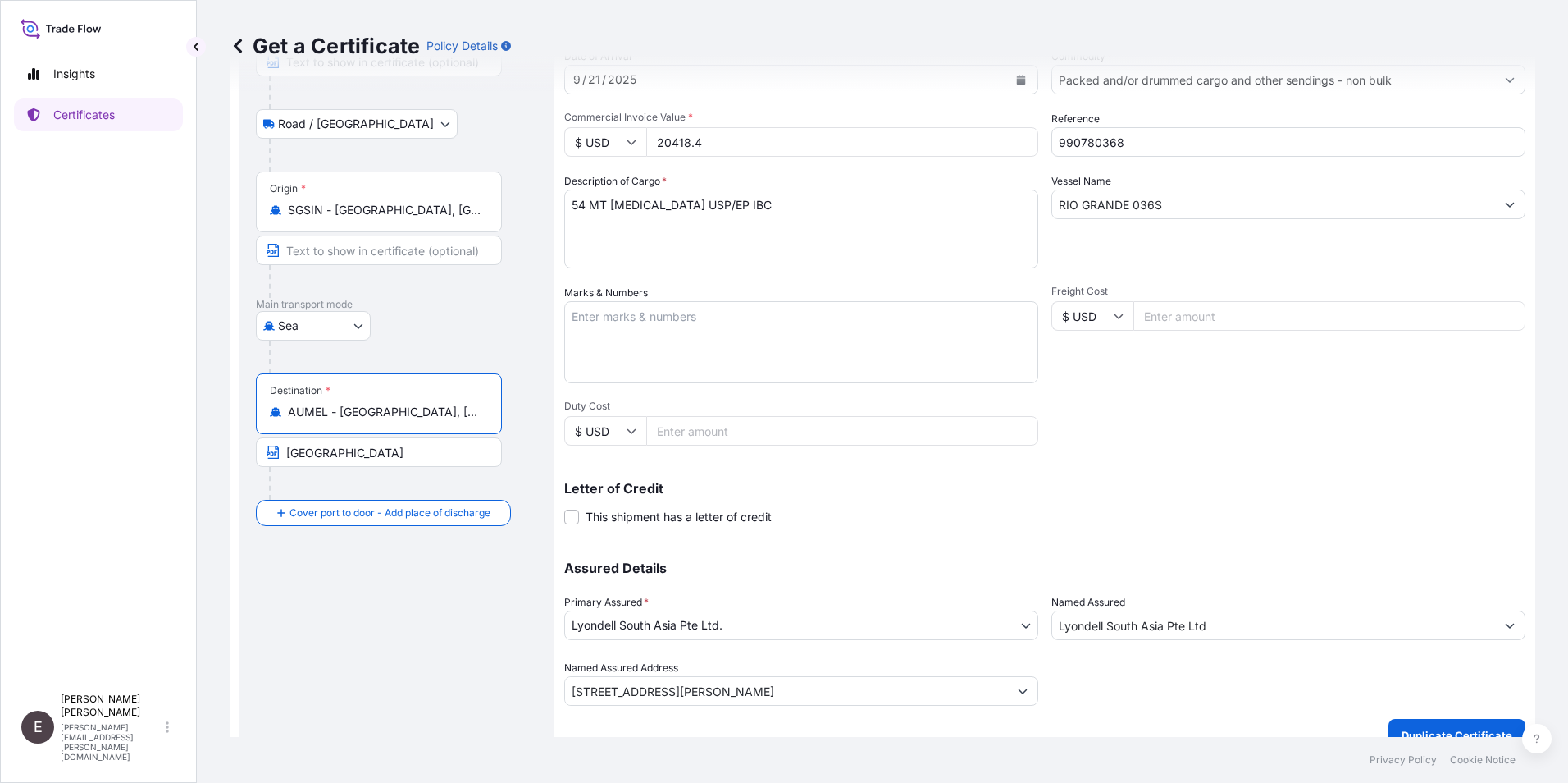
type input "AUMEL - [GEOGRAPHIC_DATA], [GEOGRAPHIC_DATA]"
drag, startPoint x: 326, startPoint y: 451, endPoint x: 250, endPoint y: 451, distance: 76.0
click at [250, 451] on div "Route Details Reset Route Details Place of loading [GEOGRAPHIC_DATA] / [GEOGRAP…" at bounding box center [397, 337] width 315 height 828
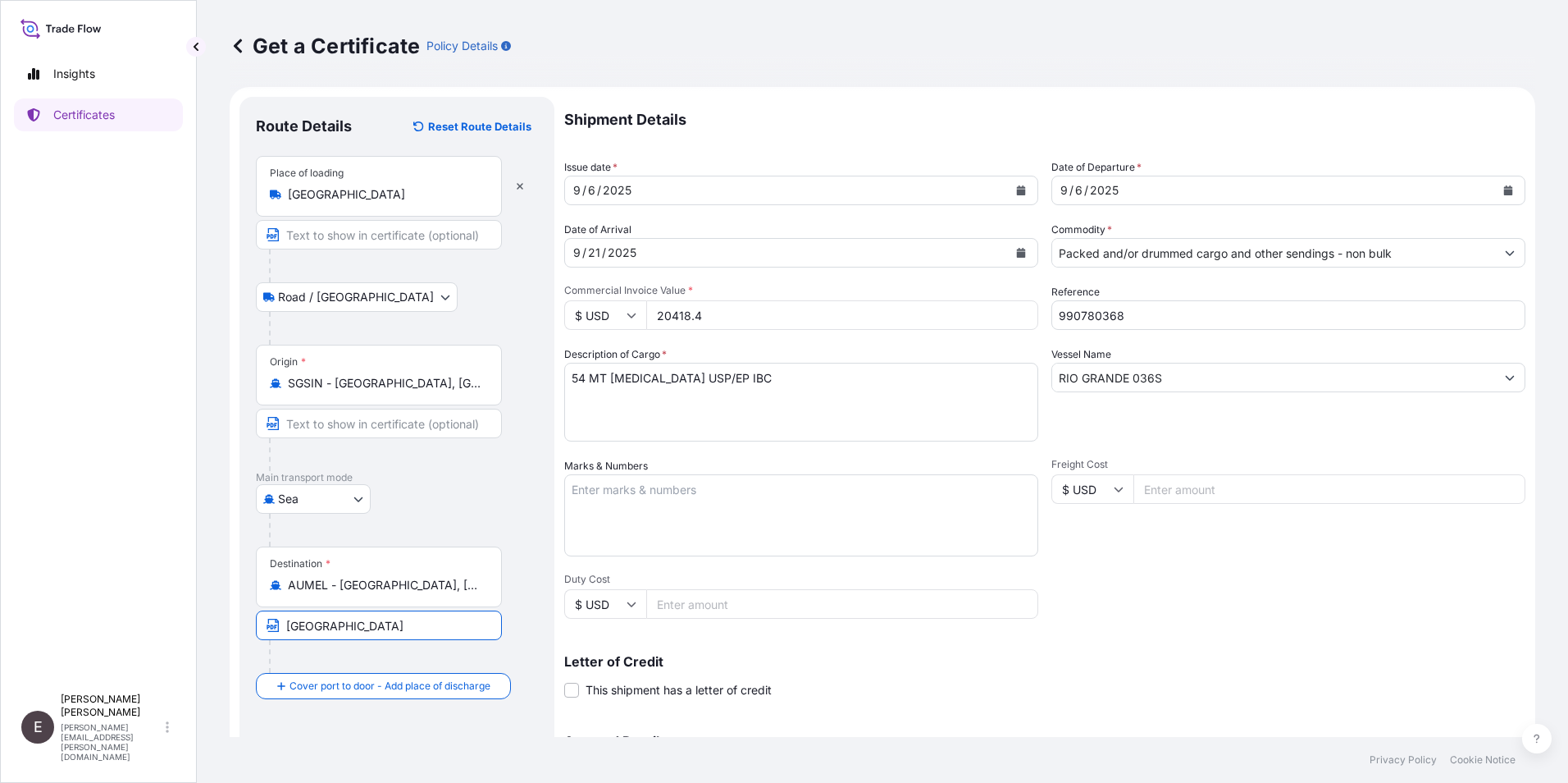
scroll to position [0, 0]
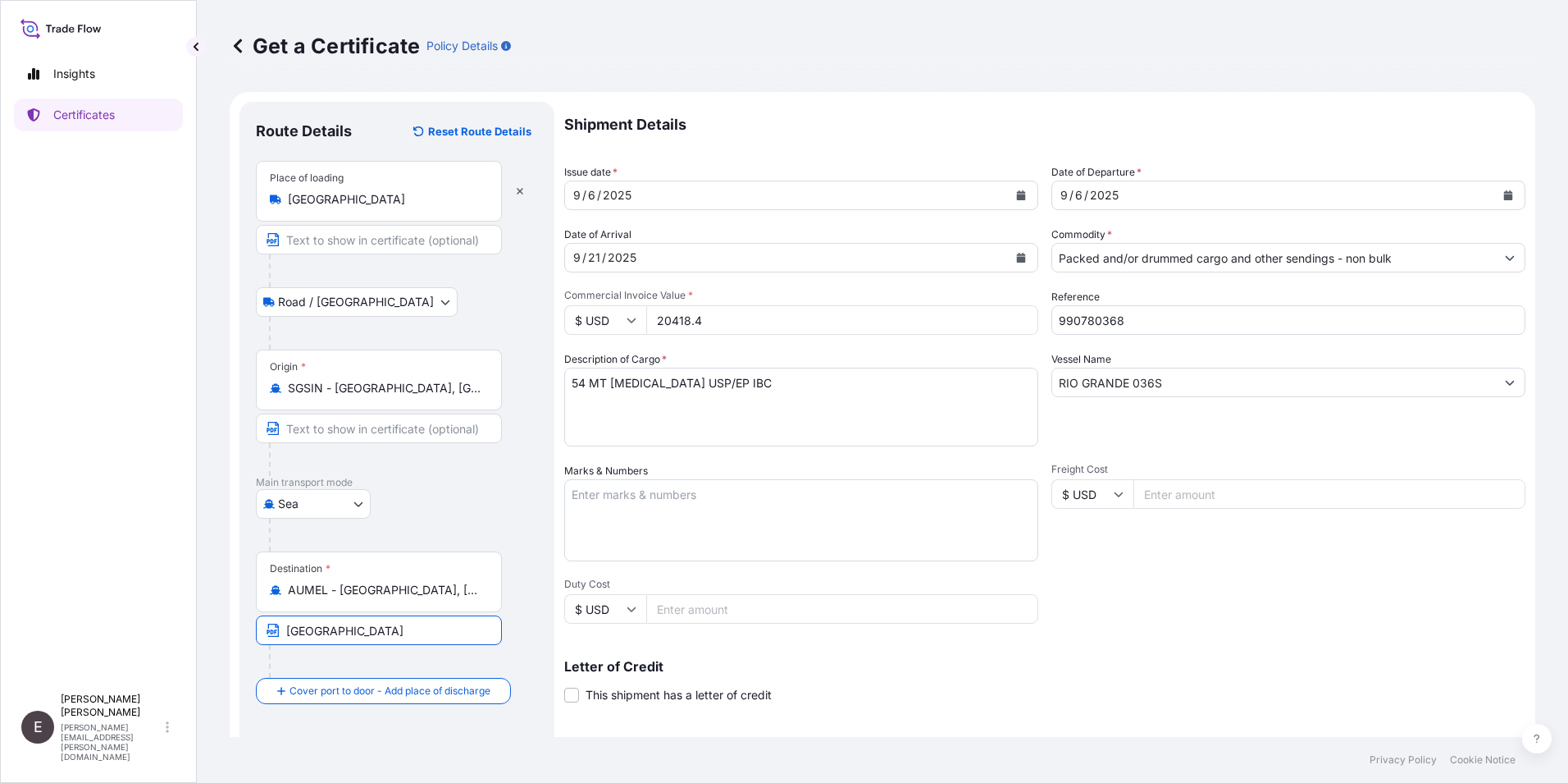
type input "[GEOGRAPHIC_DATA]"
drag, startPoint x: 733, startPoint y: 323, endPoint x: 584, endPoint y: 308, distance: 149.8
click at [584, 308] on div "$ USD 20418.4" at bounding box center [801, 320] width 474 height 30
type input "63720.00"
click at [1148, 322] on input "990780368" at bounding box center [1288, 320] width 474 height 30
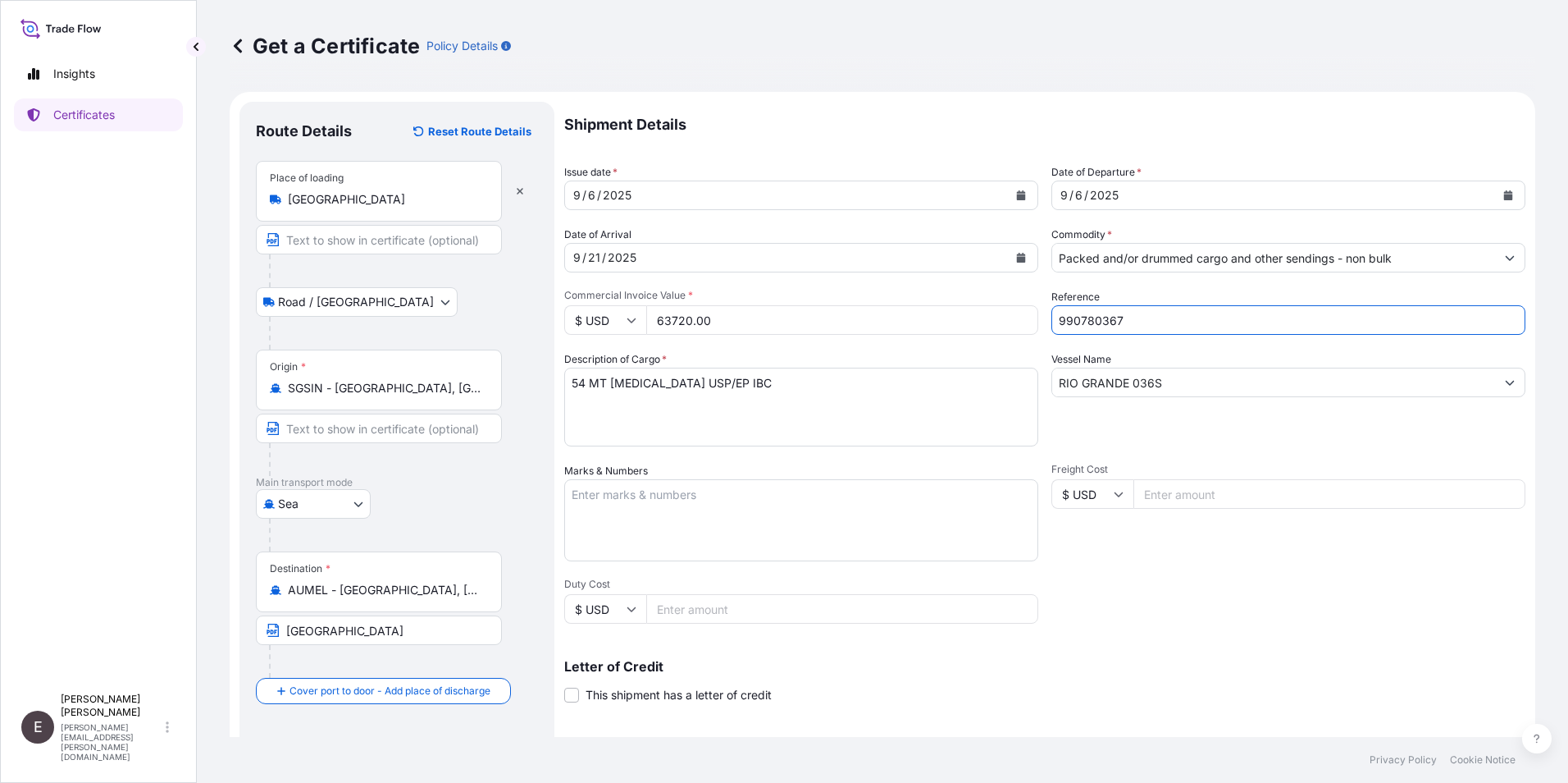
type input "990780367"
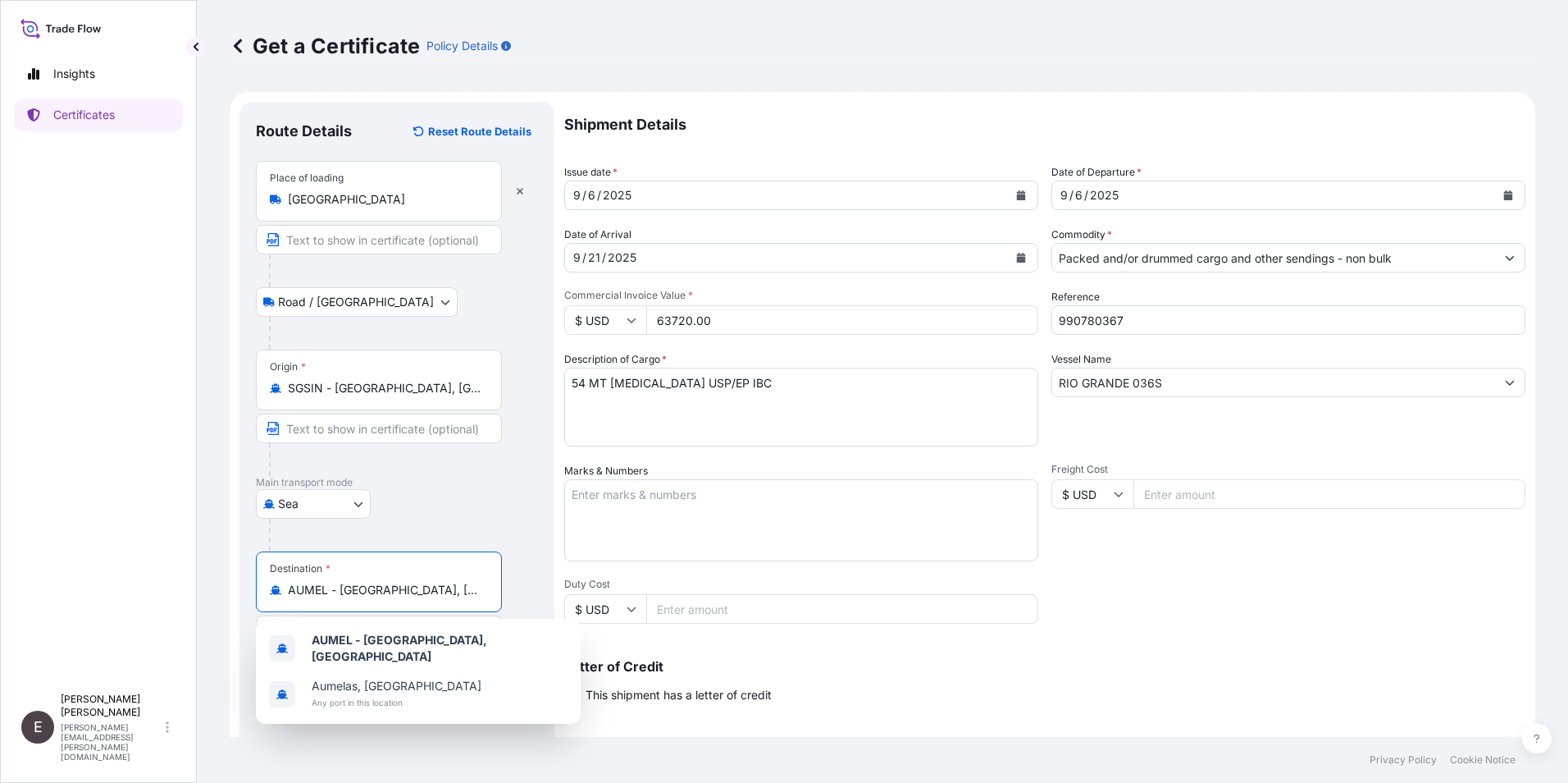
drag, startPoint x: 469, startPoint y: 593, endPoint x: 197, endPoint y: 571, distance: 272.9
click at [197, 572] on div "Get a Certificate Policy Details Route Details Reset Route Details Place of loa…" at bounding box center [882, 368] width 1371 height 736
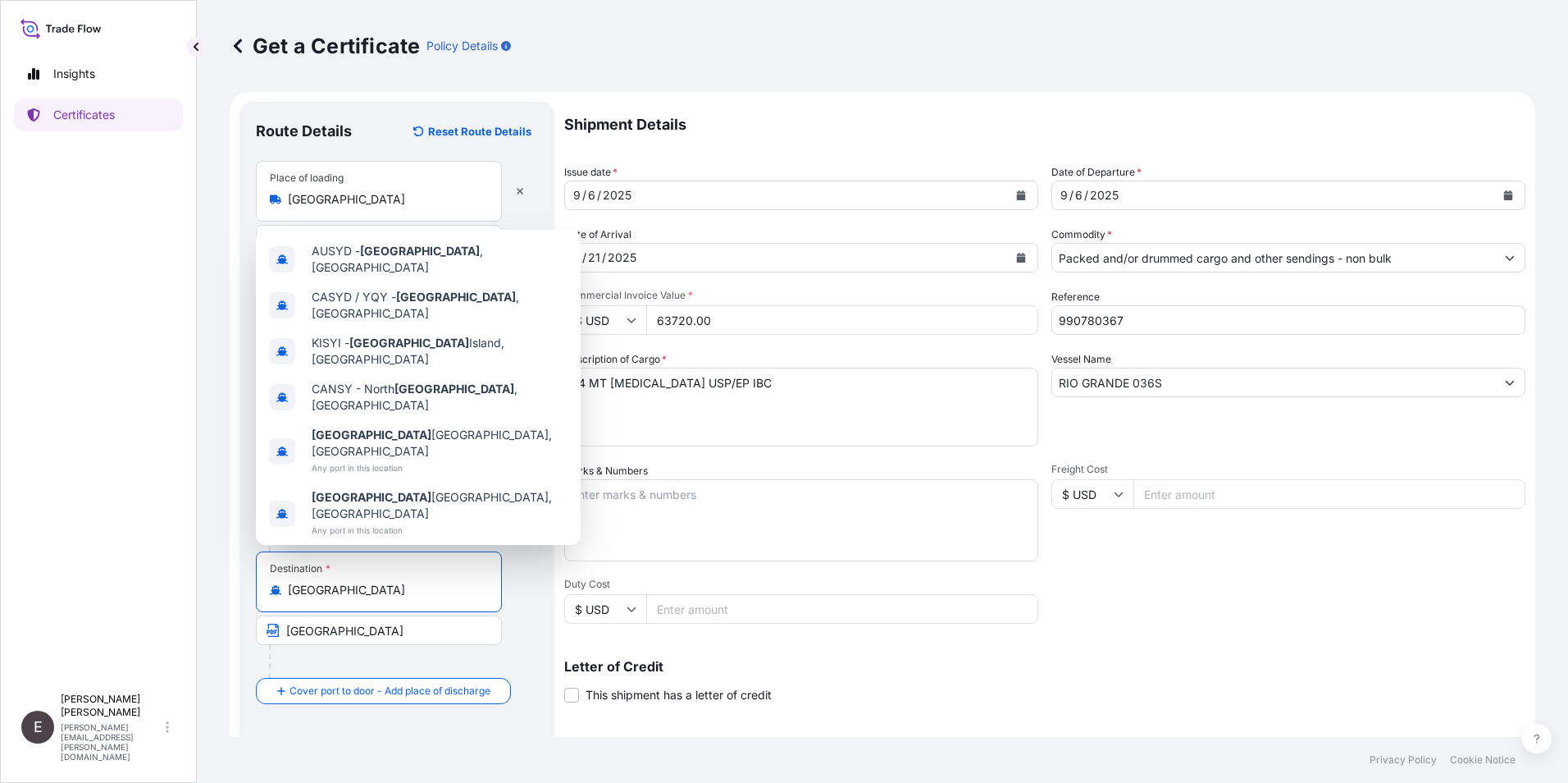
drag, startPoint x: 355, startPoint y: 591, endPoint x: 286, endPoint y: 593, distance: 69.0
click at [276, 592] on div "[GEOGRAPHIC_DATA]" at bounding box center [378, 590] width 218 height 17
click at [439, 276] on span "AUSYD - [GEOGRAPHIC_DATA] , [GEOGRAPHIC_DATA]" at bounding box center [440, 259] width 256 height 32
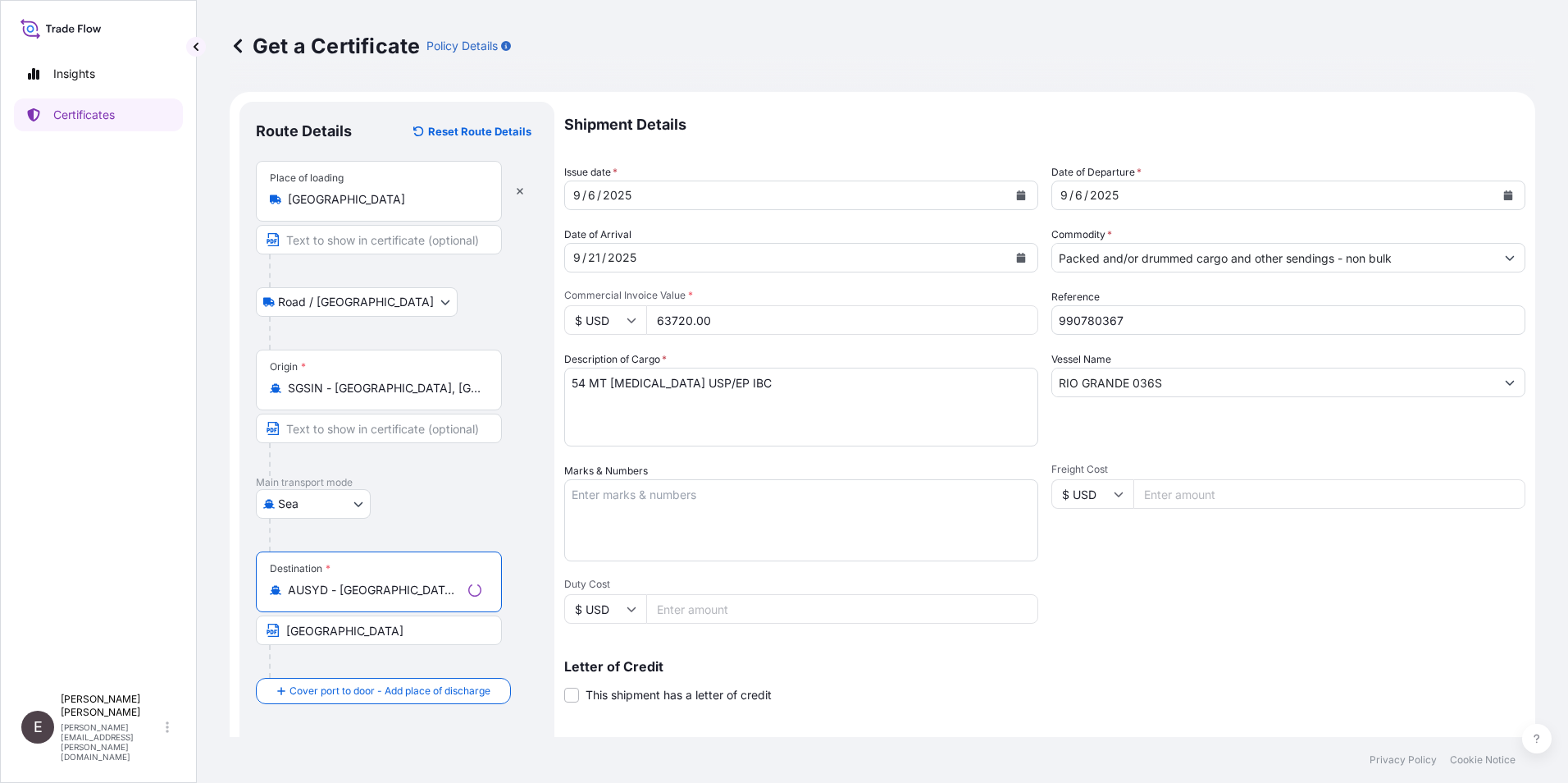
type input "AUSYD - [GEOGRAPHIC_DATA], [GEOGRAPHIC_DATA]"
drag, startPoint x: 379, startPoint y: 640, endPoint x: 236, endPoint y: 522, distance: 185.4
click at [237, 608] on form "Route Details Reset Route Details Place of loading [GEOGRAPHIC_DATA] Road / Inl…" at bounding box center [883, 515] width 1306 height 847
type input "[GEOGRAPHIC_DATA]"
drag, startPoint x: 1109, startPoint y: 319, endPoint x: 1169, endPoint y: 319, distance: 60.0
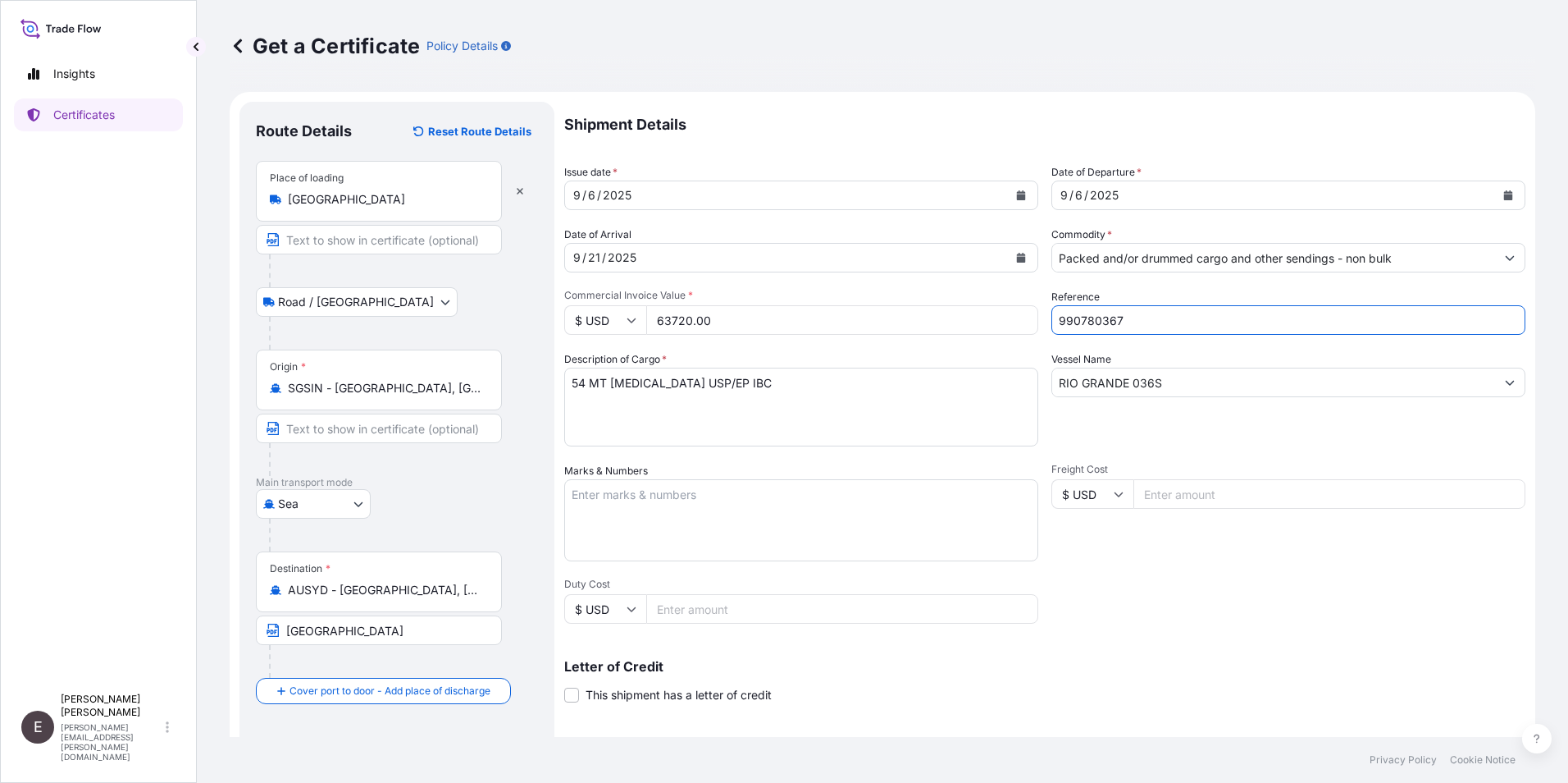
click at [1169, 319] on input "990780367" at bounding box center [1288, 320] width 474 height 30
type input "990780368"
click at [572, 392] on textarea "54 MT [MEDICAL_DATA] USP/EP IBC" at bounding box center [801, 407] width 474 height 79
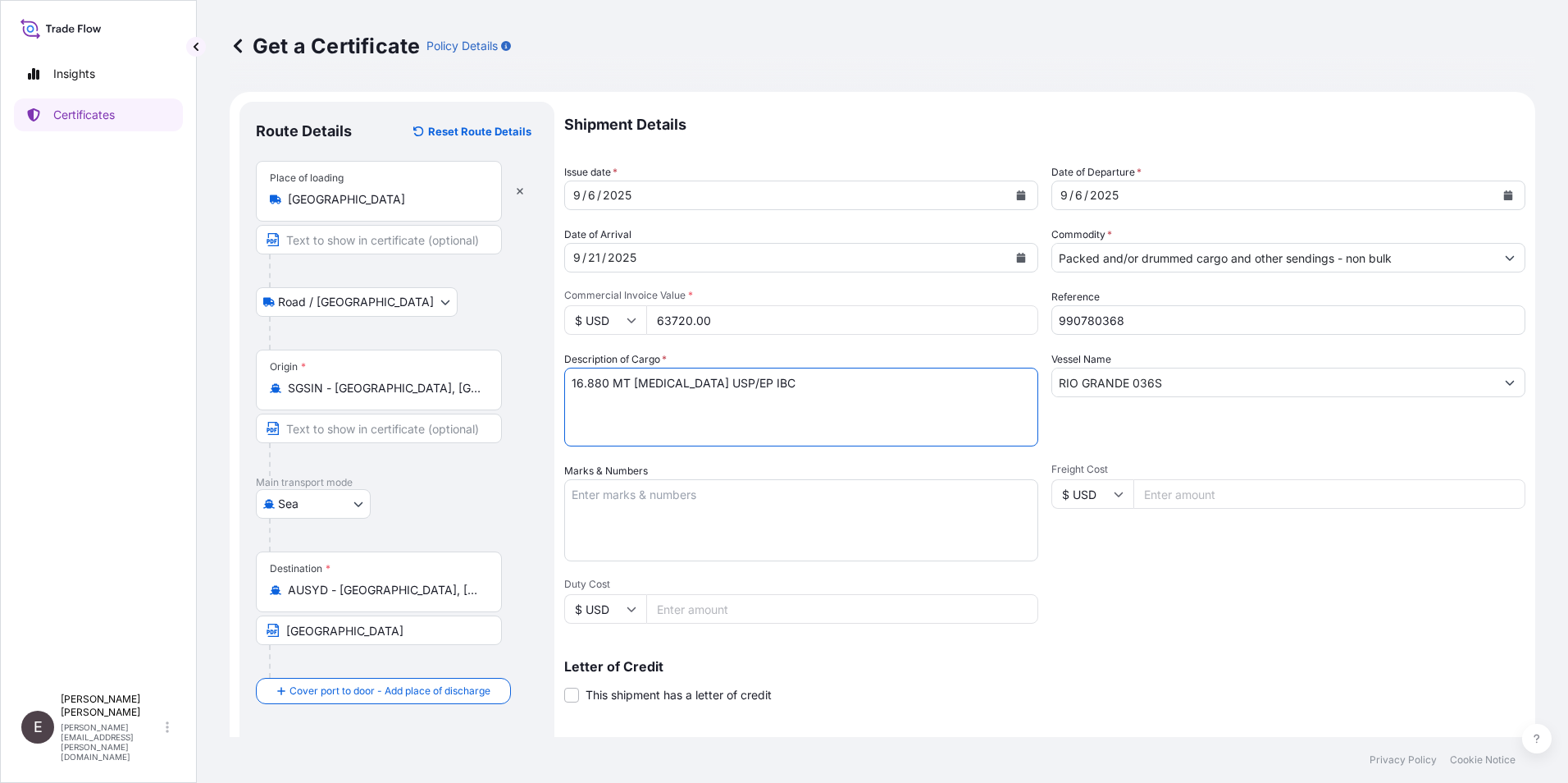
drag, startPoint x: 797, startPoint y: 379, endPoint x: 890, endPoint y: 370, distance: 93.4
click at [921, 387] on textarea "54 MT [MEDICAL_DATA] USP/EP IBC" at bounding box center [801, 407] width 474 height 79
type textarea "16.880 MT [MEDICAL_DATA] USP/EP"
drag, startPoint x: 724, startPoint y: 326, endPoint x: 606, endPoint y: 320, distance: 118.2
click at [606, 320] on div "$ USD 63720.00" at bounding box center [801, 320] width 474 height 30
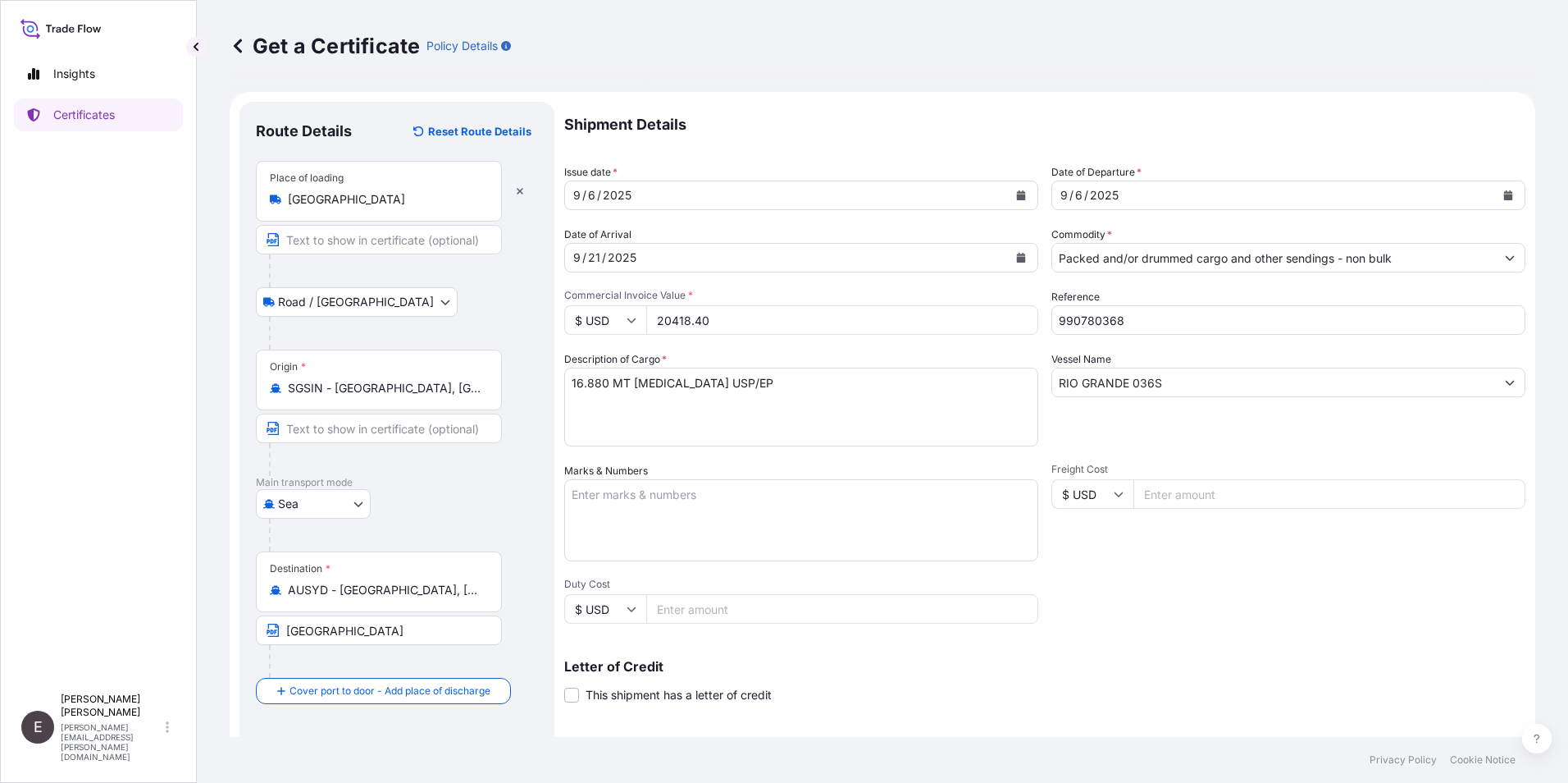
scroll to position [203, 0]
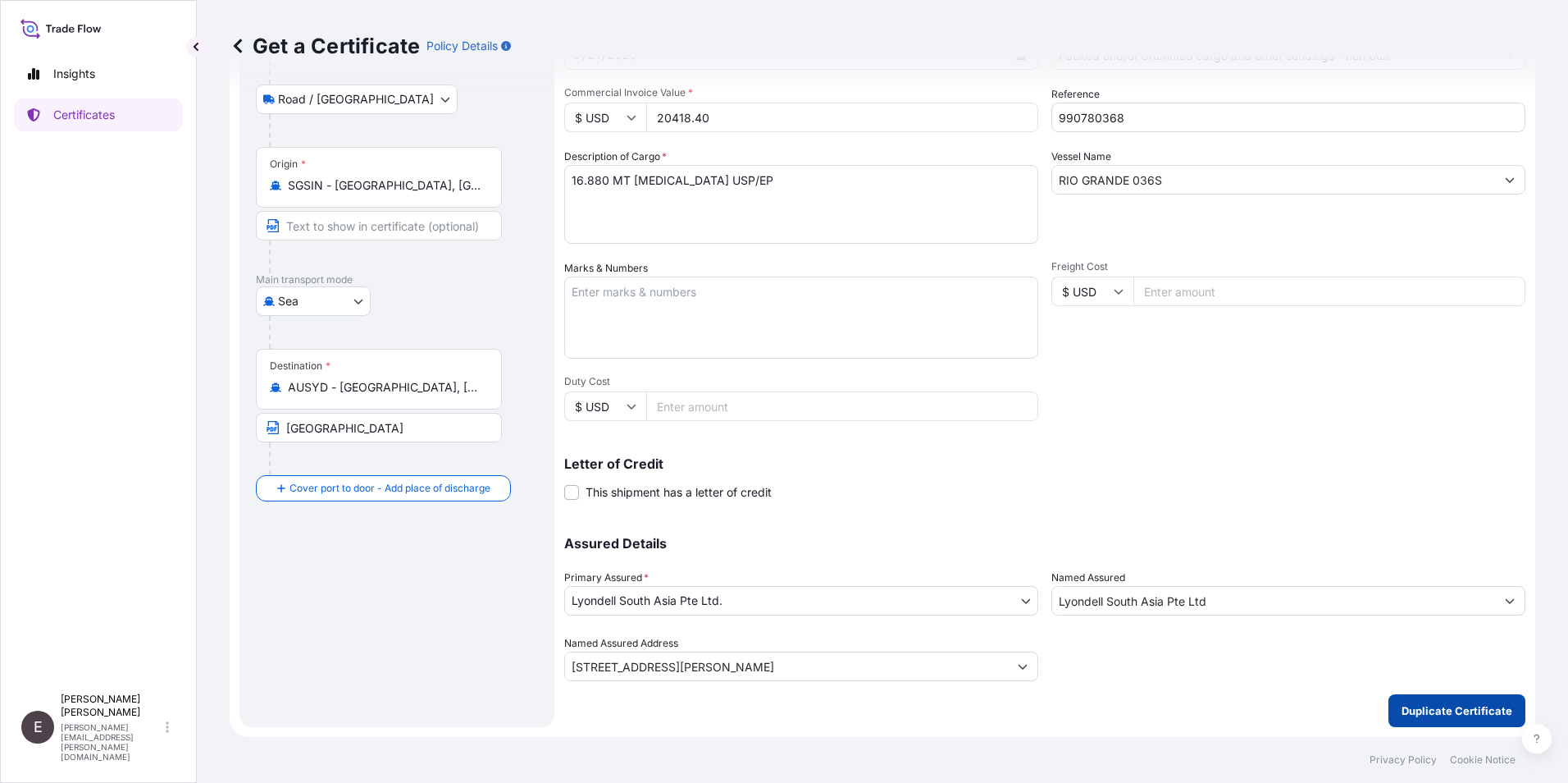
type input "20418.40"
click at [1425, 705] on p "Duplicate Certificate" at bounding box center [1457, 710] width 111 height 17
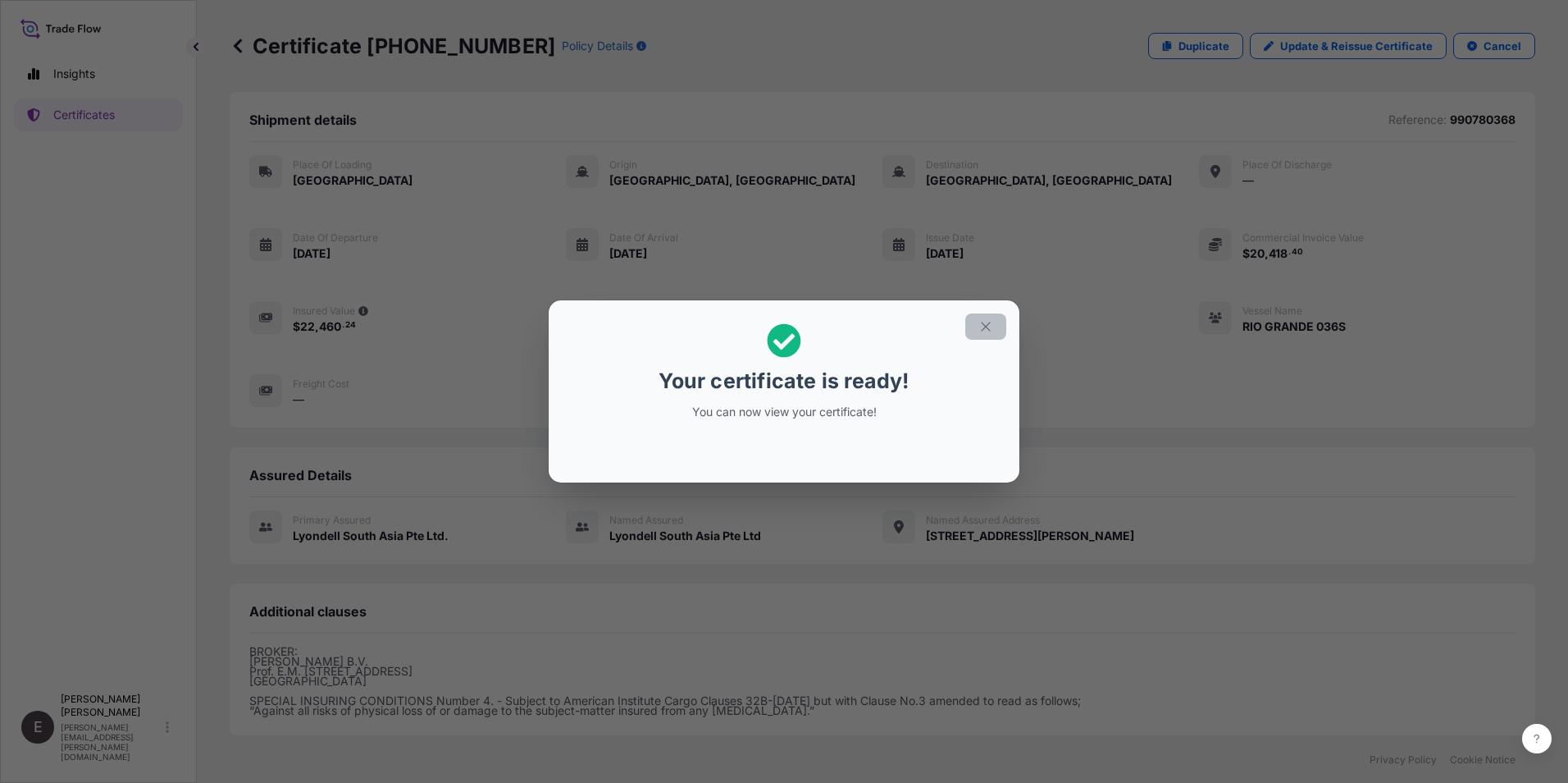
click at [981, 326] on icon "button" at bounding box center [985, 327] width 15 height 15
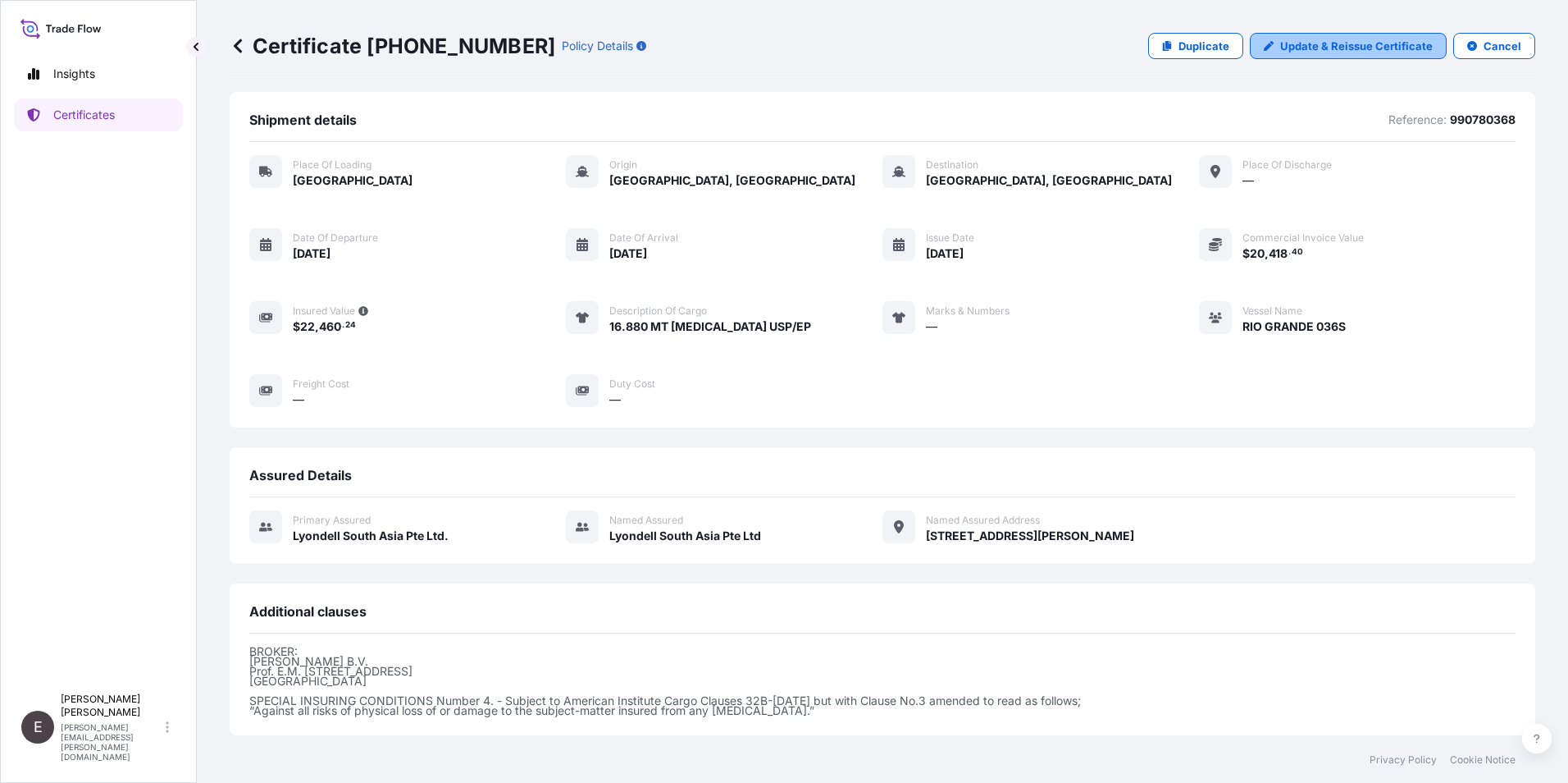
click at [1319, 44] on p "Update & Reissue Certificate" at bounding box center [1357, 46] width 153 height 17
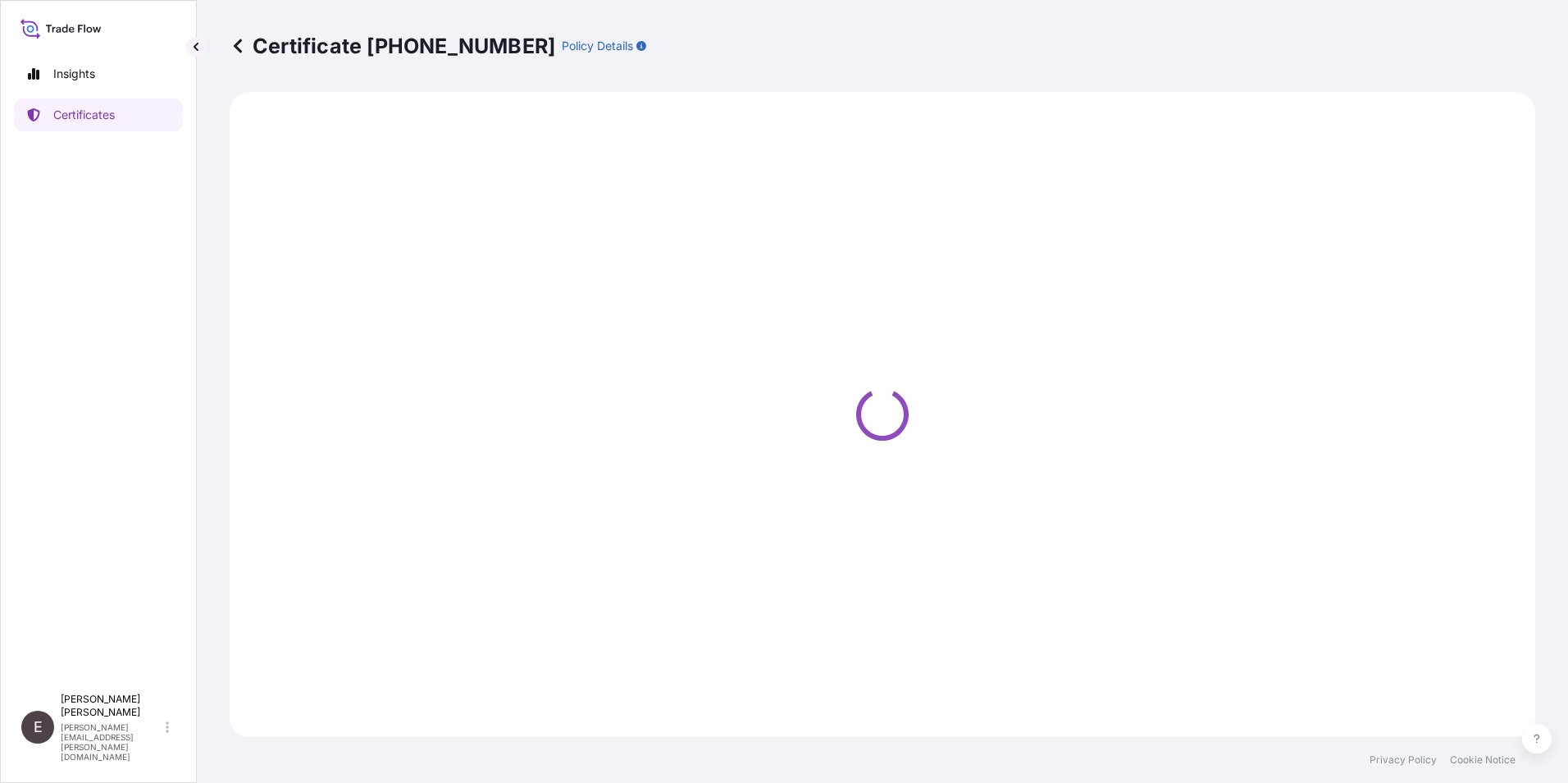
select select "Road / [GEOGRAPHIC_DATA]"
select select "Sea"
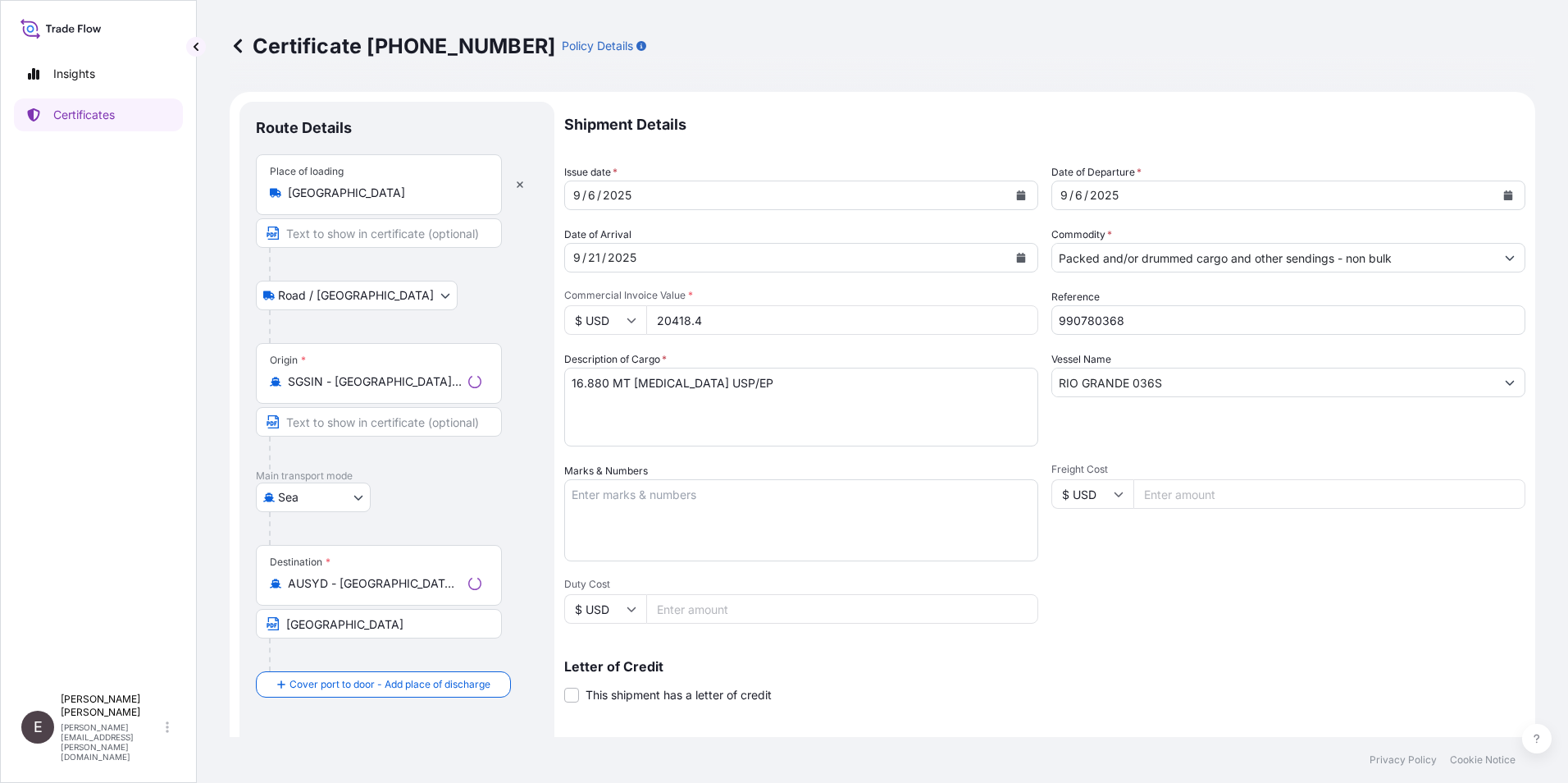
select select "32022"
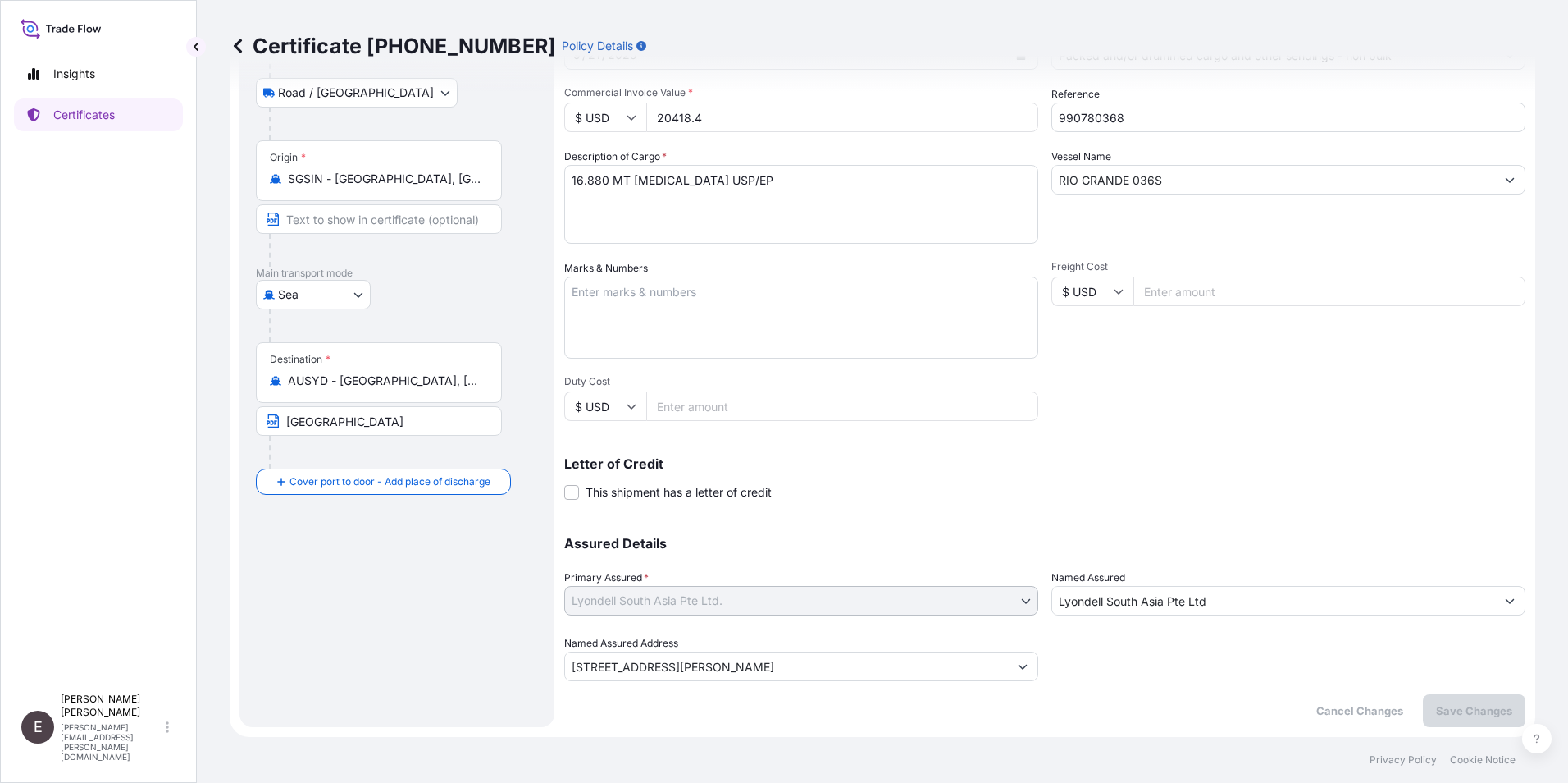
click at [919, 491] on div "Letter of Credit This shipment has a letter of credit Letter of credit * Letter…" at bounding box center [1044, 479] width 961 height 44
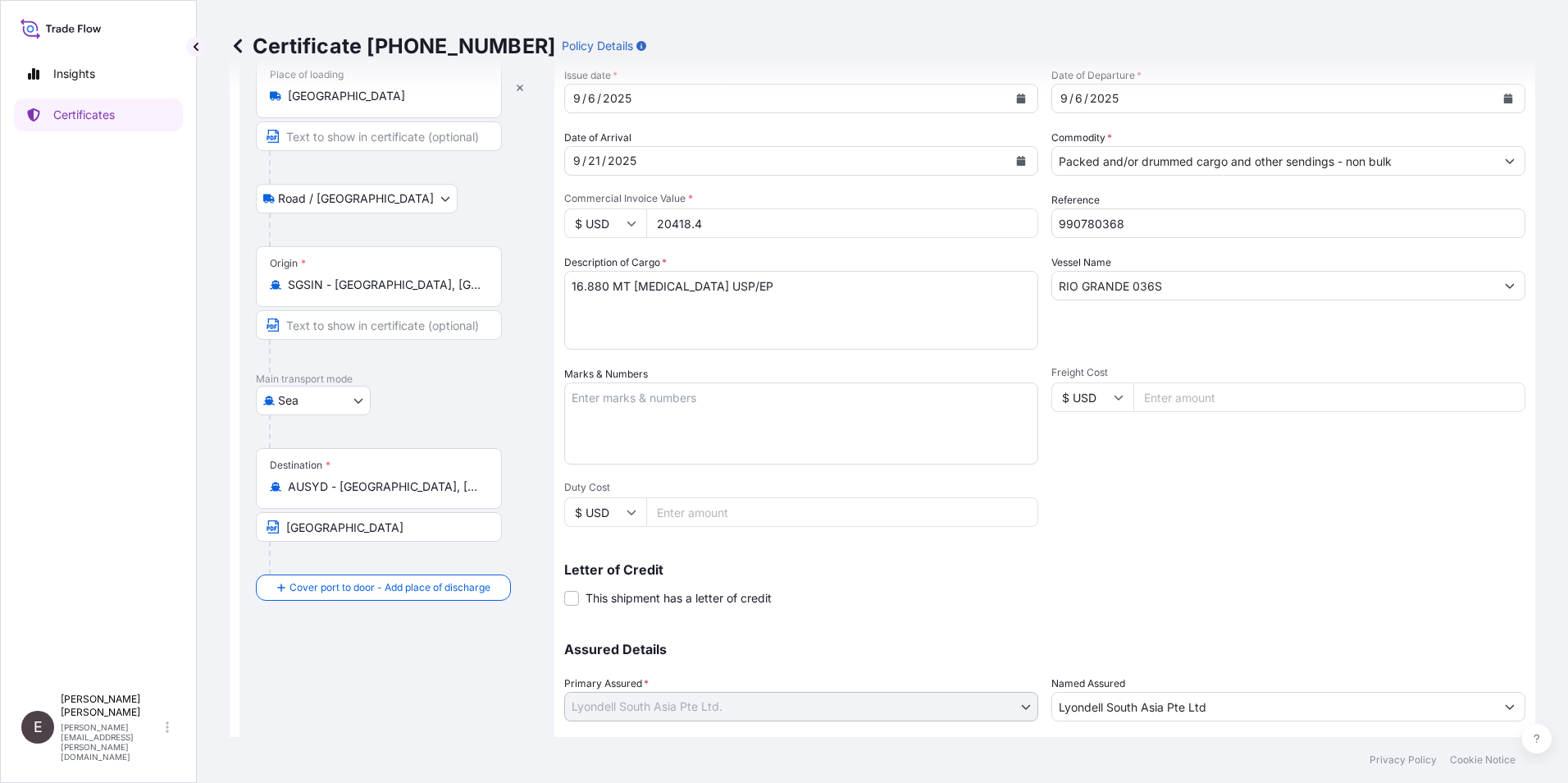
scroll to position [0, 0]
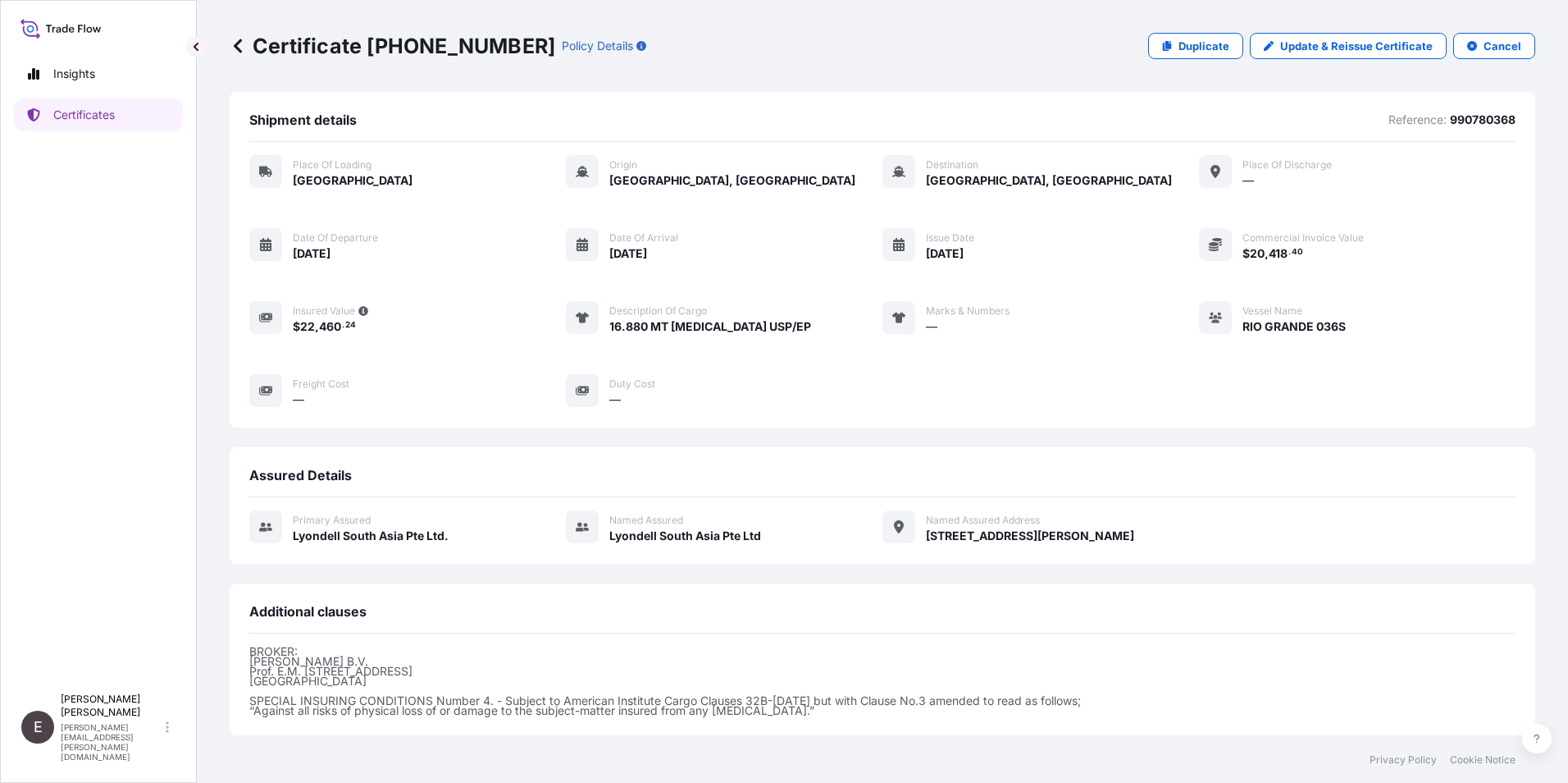
scroll to position [171, 0]
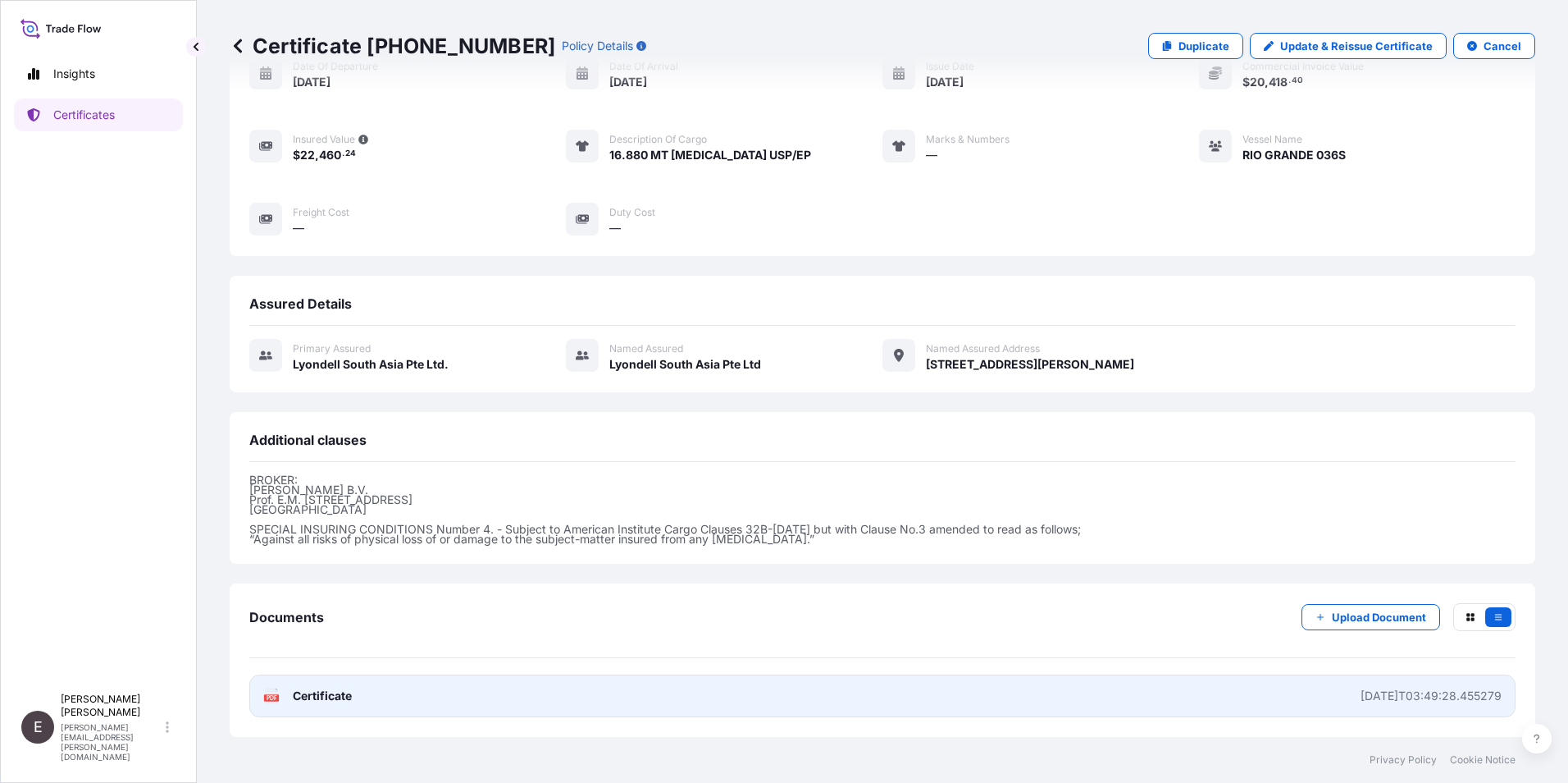
click at [319, 694] on span "Certificate" at bounding box center [322, 695] width 59 height 17
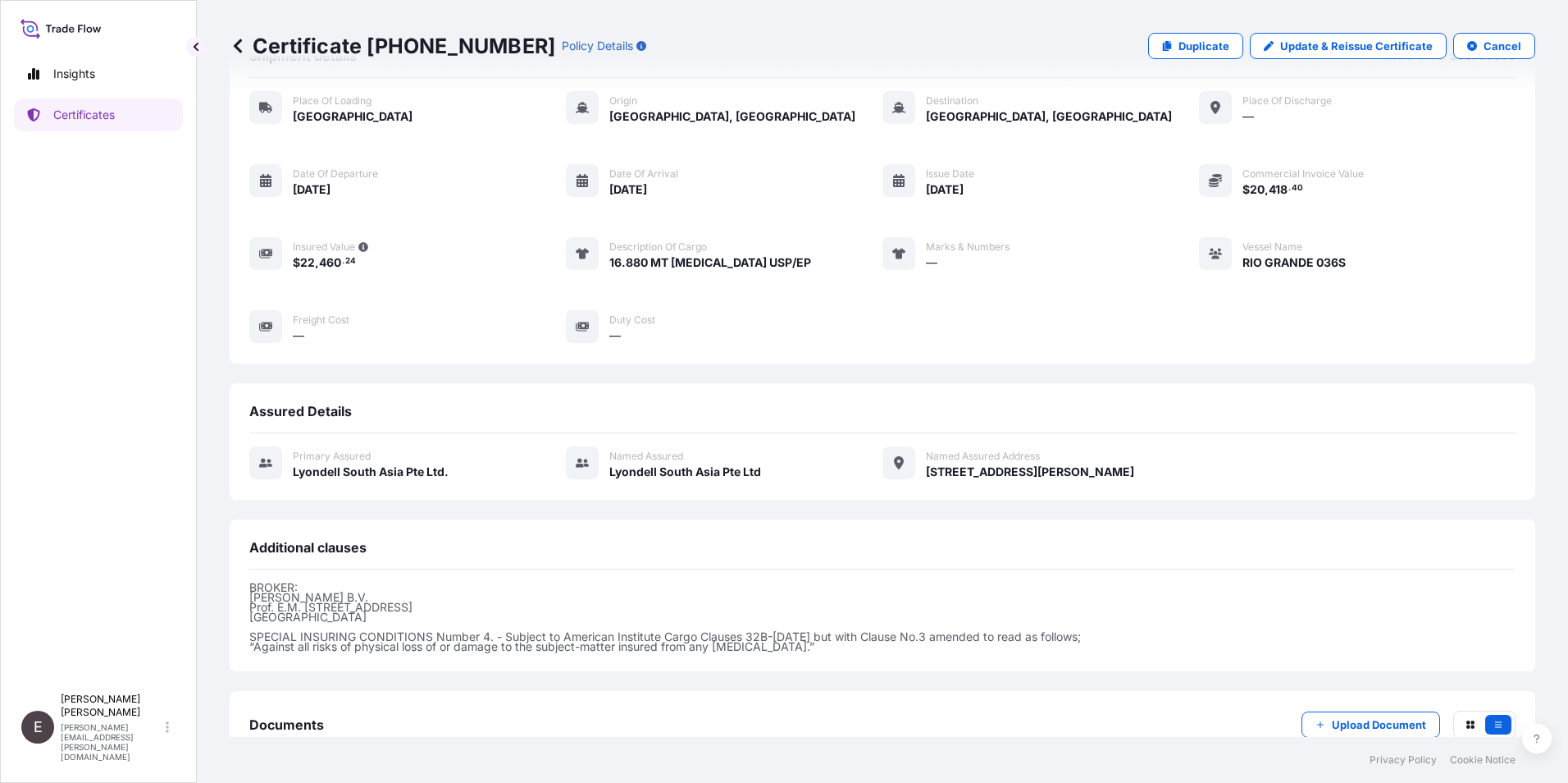
scroll to position [0, 0]
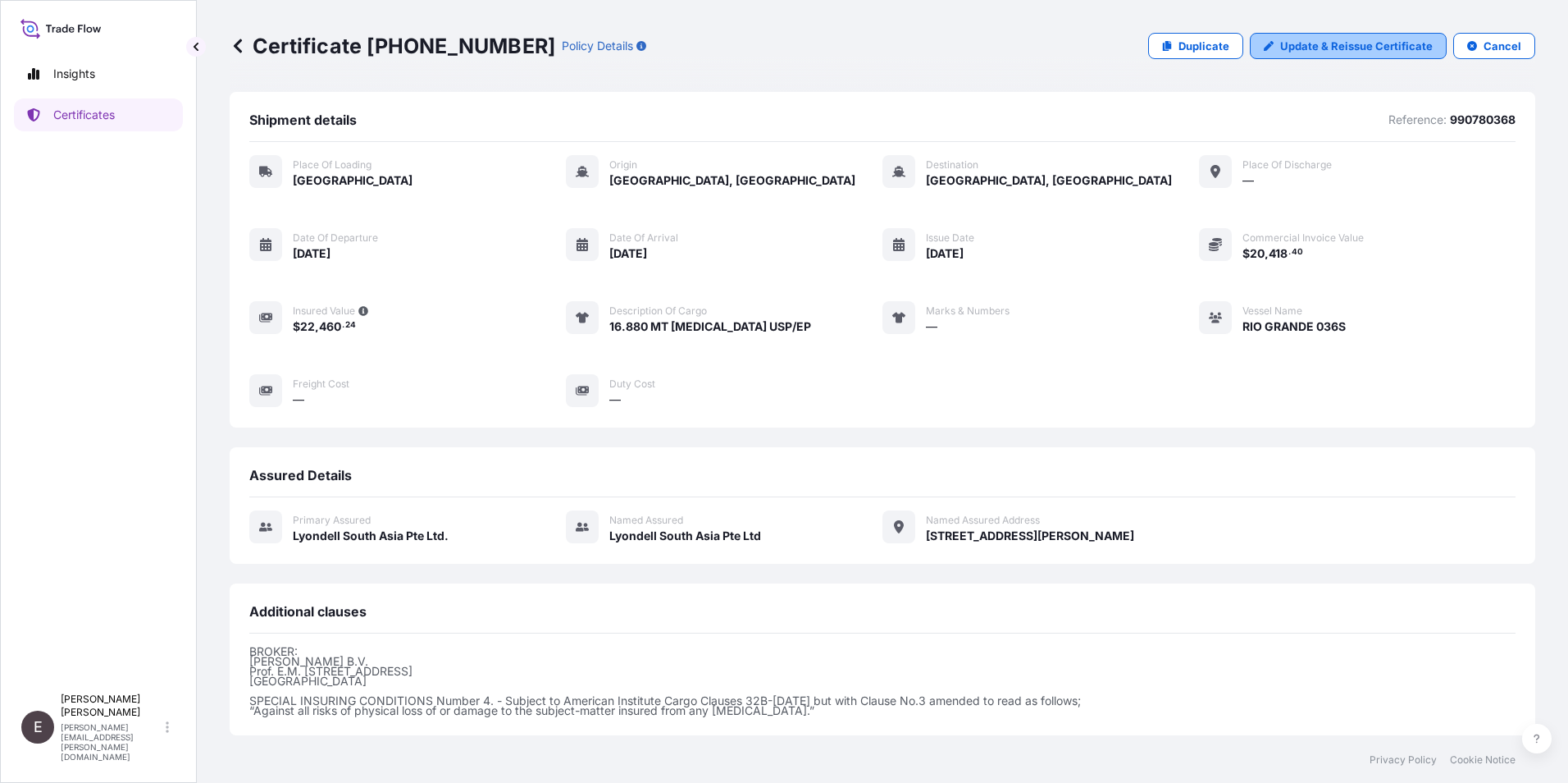
click at [1301, 37] on link "Update & Reissue Certificate" at bounding box center [1348, 46] width 197 height 26
select select "Road / [GEOGRAPHIC_DATA]"
select select "Sea"
select select "32022"
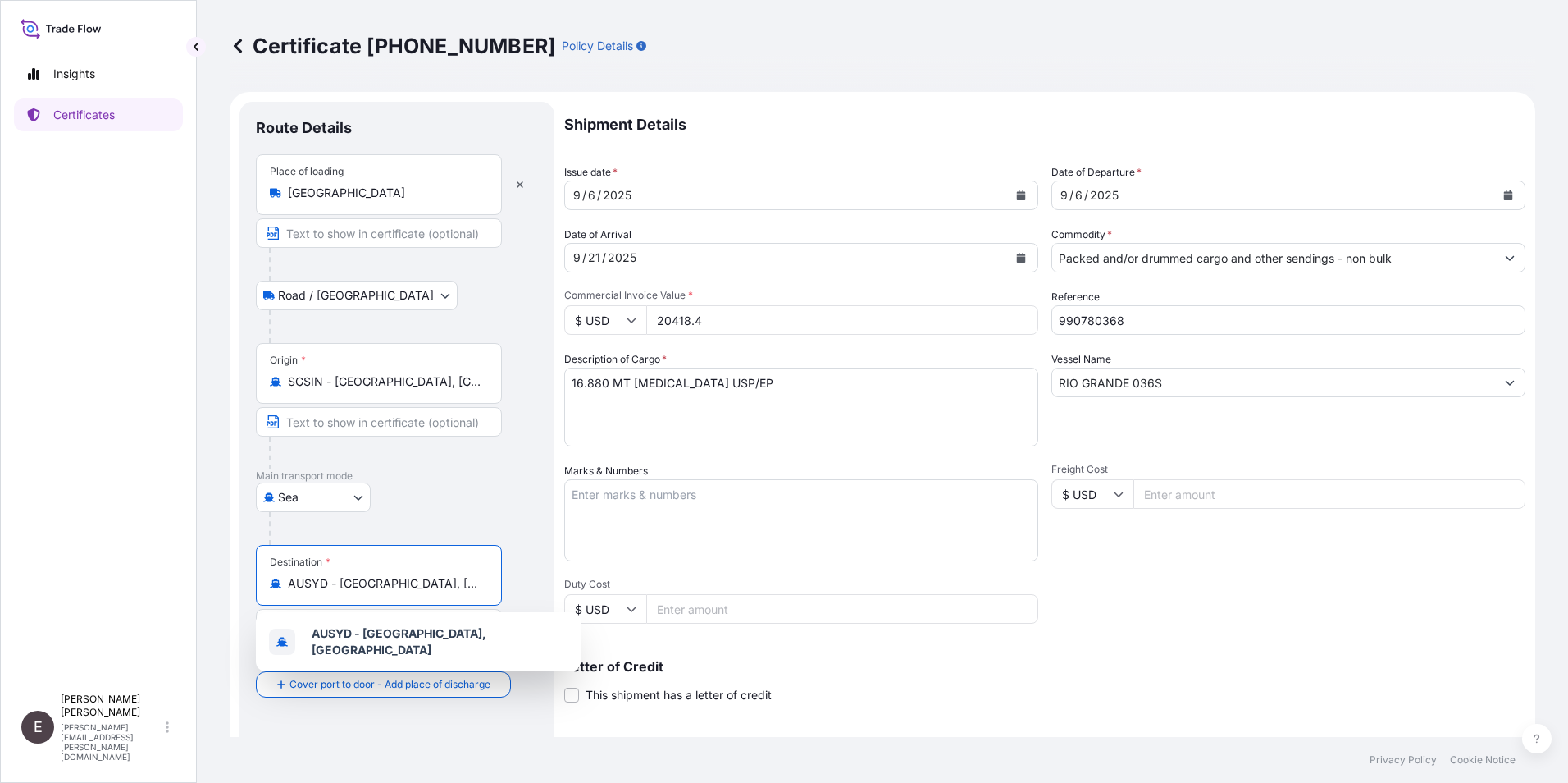
drag, startPoint x: 446, startPoint y: 581, endPoint x: 245, endPoint y: 463, distance: 233.1
click at [261, 564] on div "Destination * AUSYD - [GEOGRAPHIC_DATA], [GEOGRAPHIC_DATA]" at bounding box center [379, 575] width 246 height 61
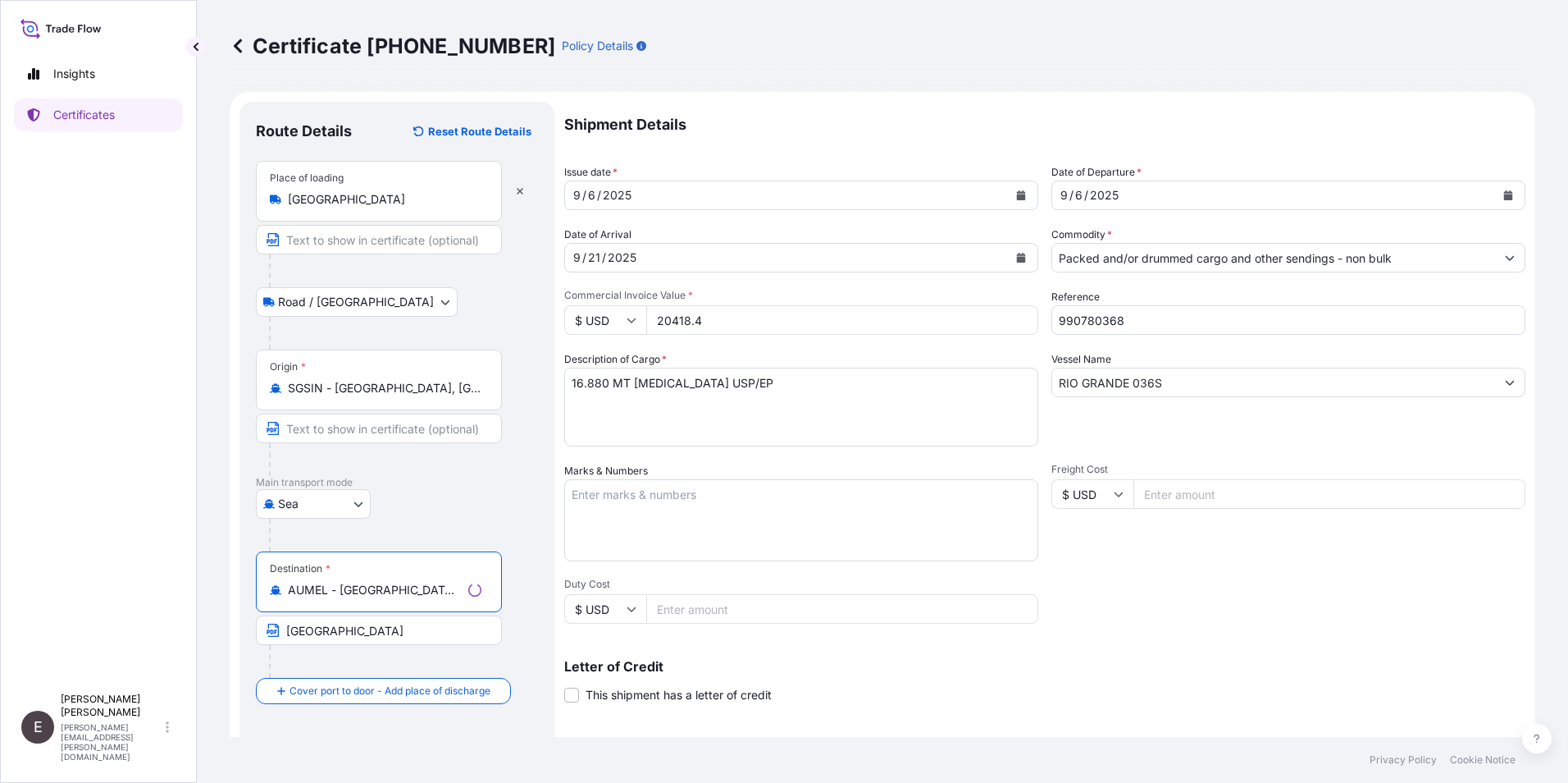
type input "AUMEL - [GEOGRAPHIC_DATA], [GEOGRAPHIC_DATA]"
drag, startPoint x: 350, startPoint y: 632, endPoint x: 155, endPoint y: 613, distance: 195.9
click at [155, 613] on div "Insights Certificates E [PERSON_NAME] [PERSON_NAME][EMAIL_ADDRESS][PERSON_NAME]…" at bounding box center [784, 392] width 1568 height 783
type input "[GEOGRAPHIC_DATA]"
drag, startPoint x: 715, startPoint y: 320, endPoint x: 619, endPoint y: 323, distance: 96.0
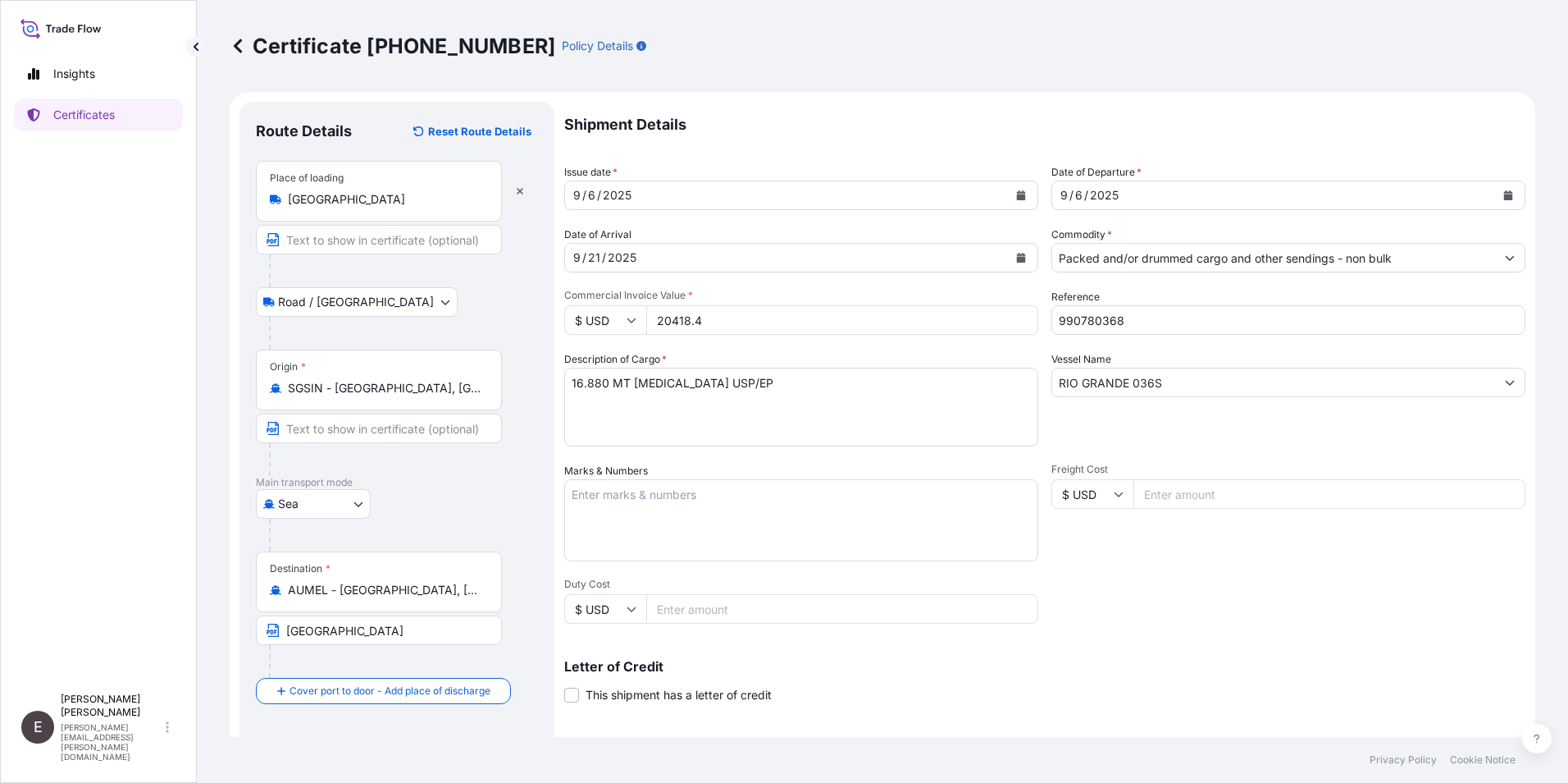
click at [619, 323] on div "$ USD 20418.4" at bounding box center [801, 320] width 474 height 30
drag, startPoint x: 703, startPoint y: 317, endPoint x: 598, endPoint y: 321, distance: 105.1
click at [608, 327] on div "$ USD 2124" at bounding box center [801, 320] width 474 height 30
type input "63720.0"
drag, startPoint x: 1109, startPoint y: 319, endPoint x: 1146, endPoint y: 322, distance: 37.1
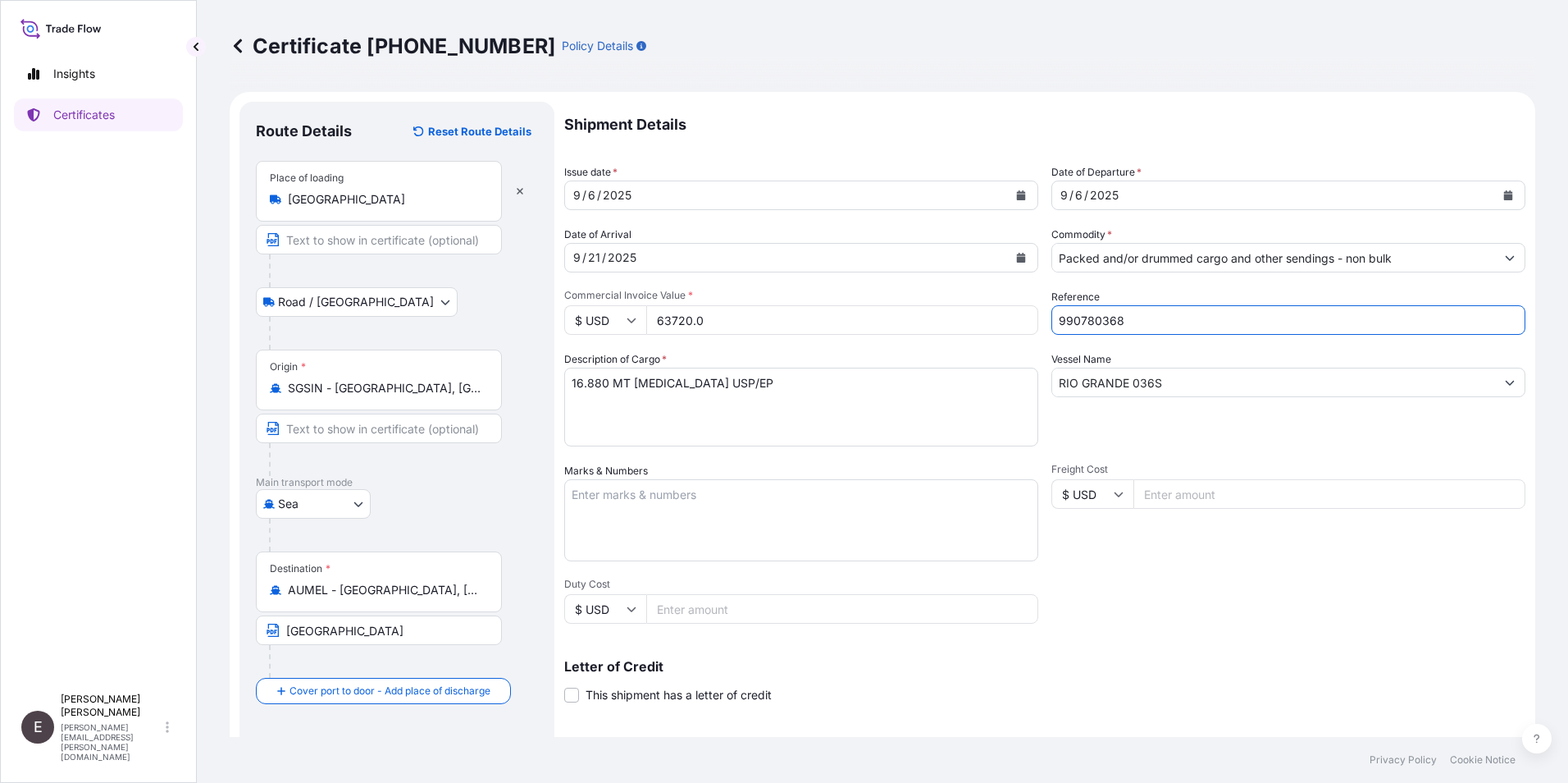
click at [1146, 322] on input "990780368" at bounding box center [1288, 320] width 474 height 30
type input "990780367"
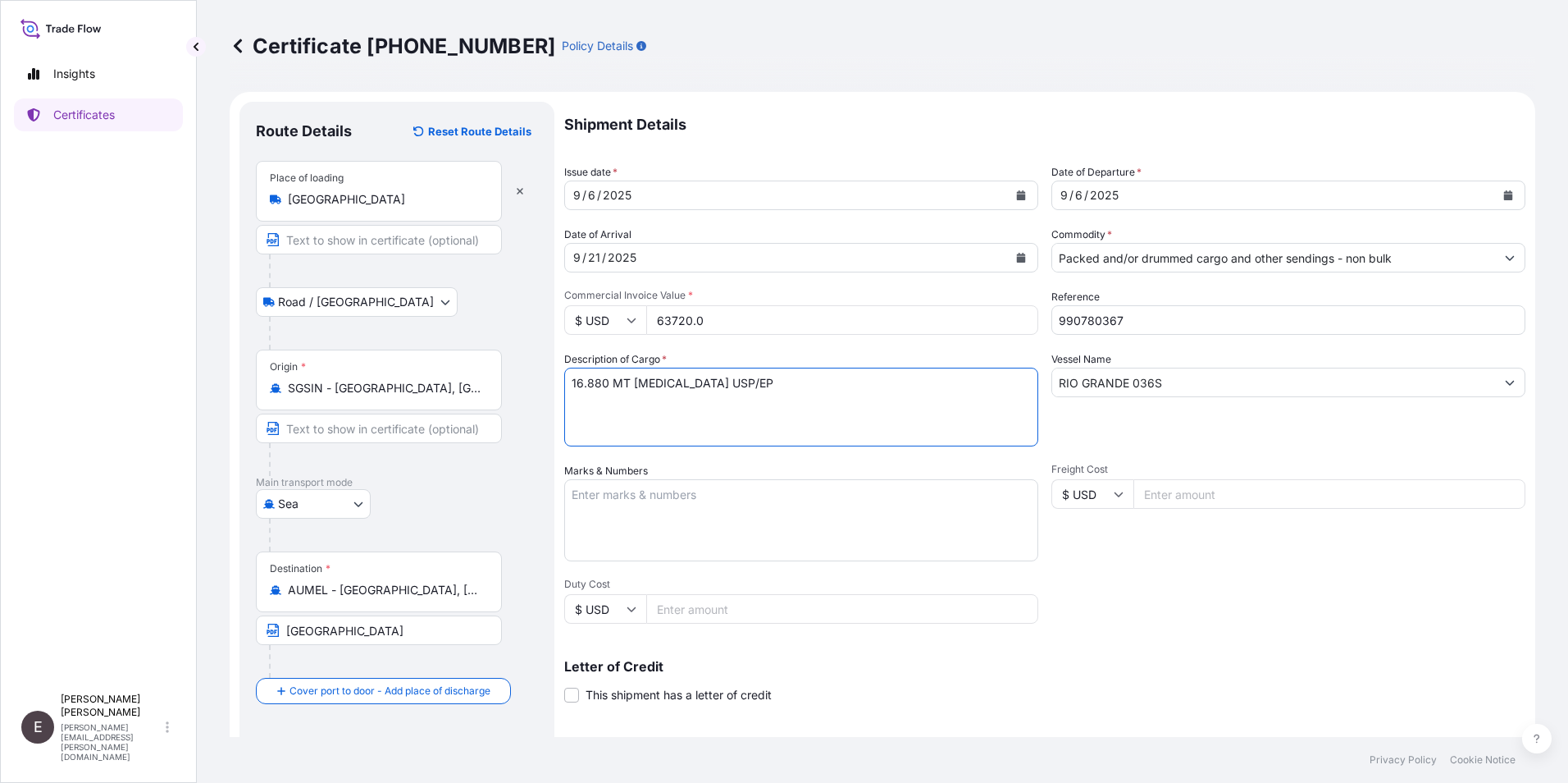
click at [569, 384] on textarea "16.880 MT [MEDICAL_DATA] USP/EP" at bounding box center [801, 407] width 474 height 79
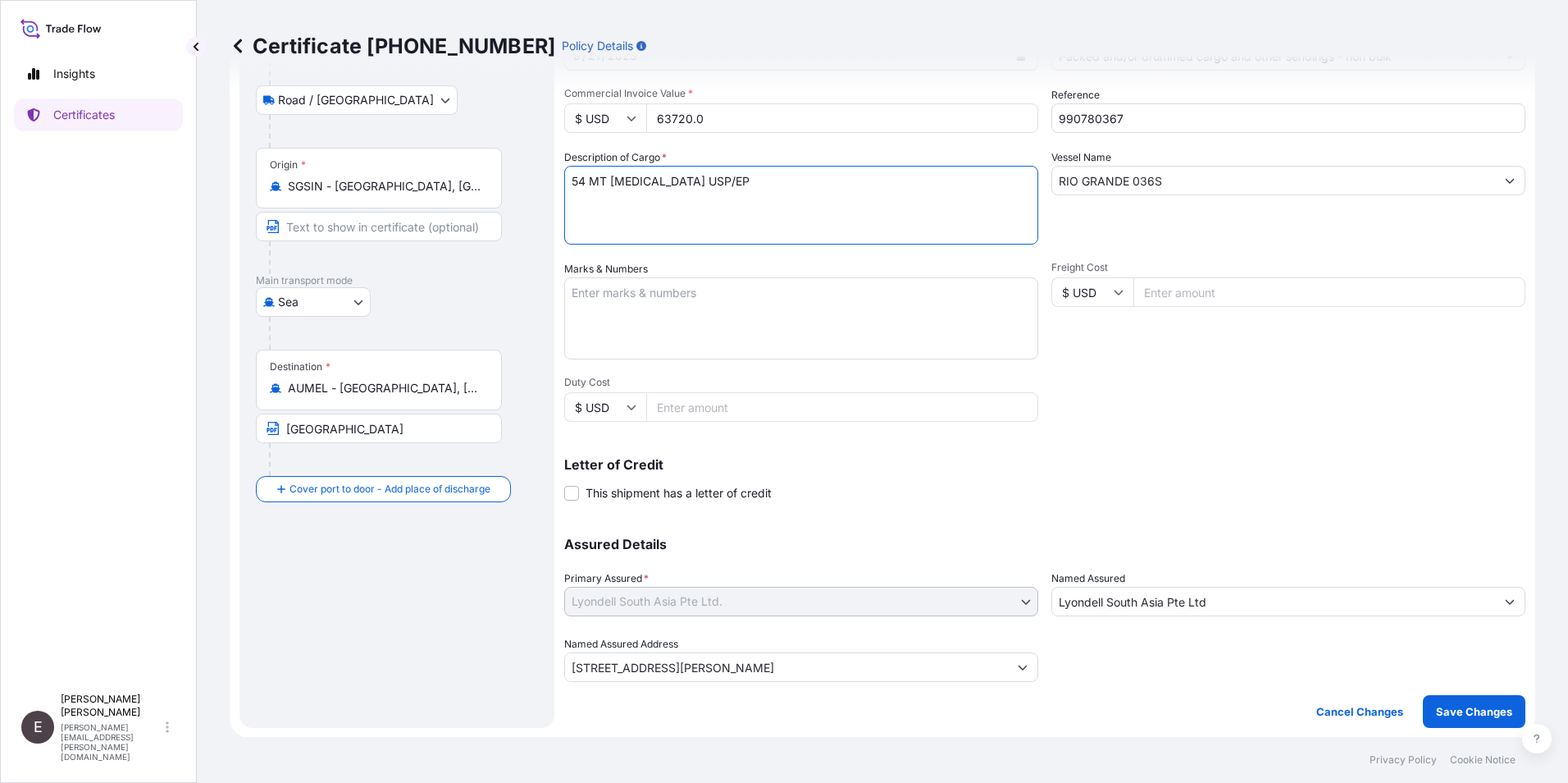
scroll to position [203, 0]
type textarea "54 MT [MEDICAL_DATA] USP/EP"
click at [1473, 712] on p "Save Changes" at bounding box center [1473, 710] width 76 height 17
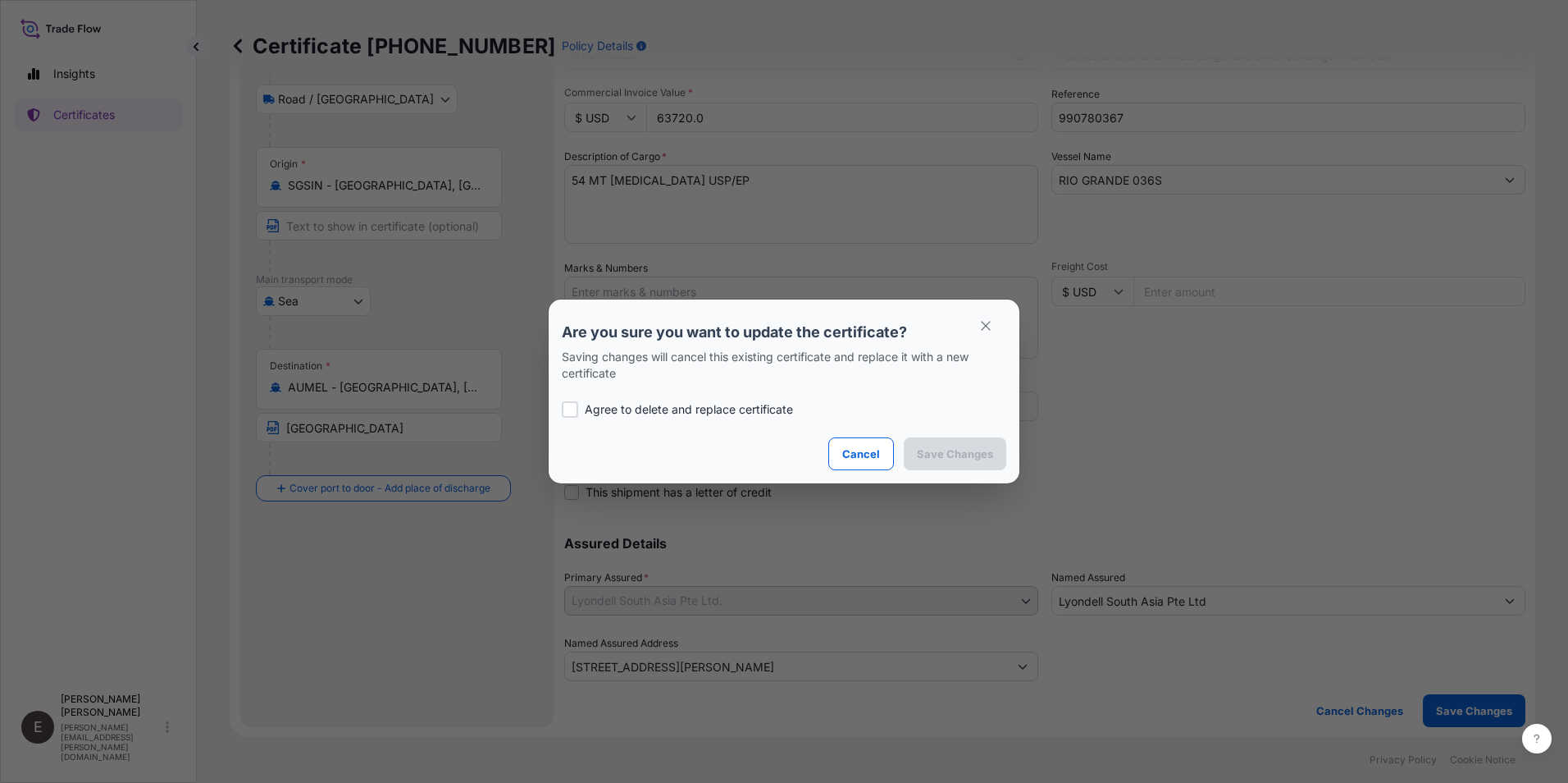
click at [734, 413] on p "Agree to delete and replace certificate" at bounding box center [688, 409] width 208 height 17
checkbox input "true"
click at [953, 448] on p "Save Changes" at bounding box center [955, 453] width 76 height 17
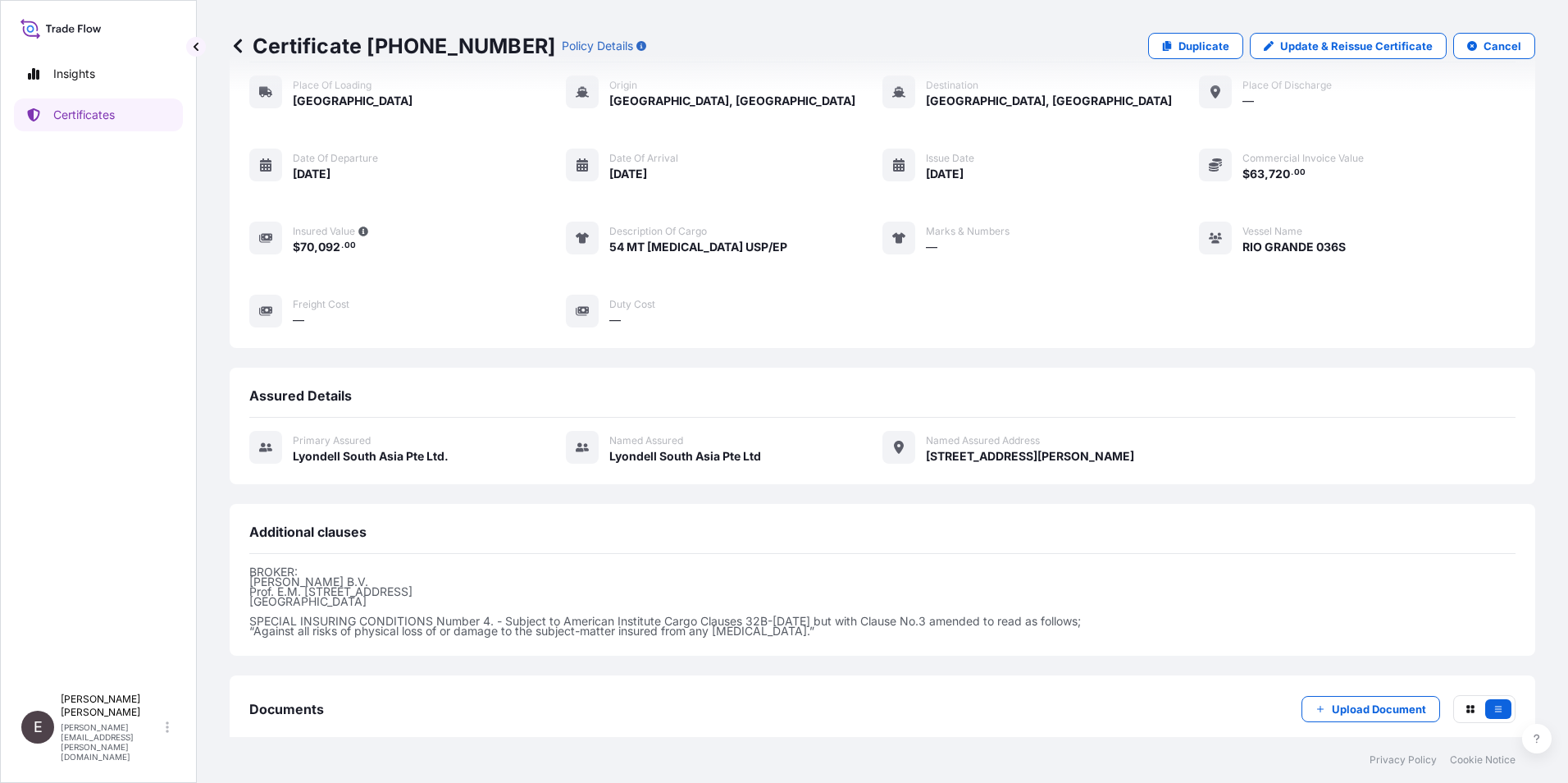
scroll to position [171, 0]
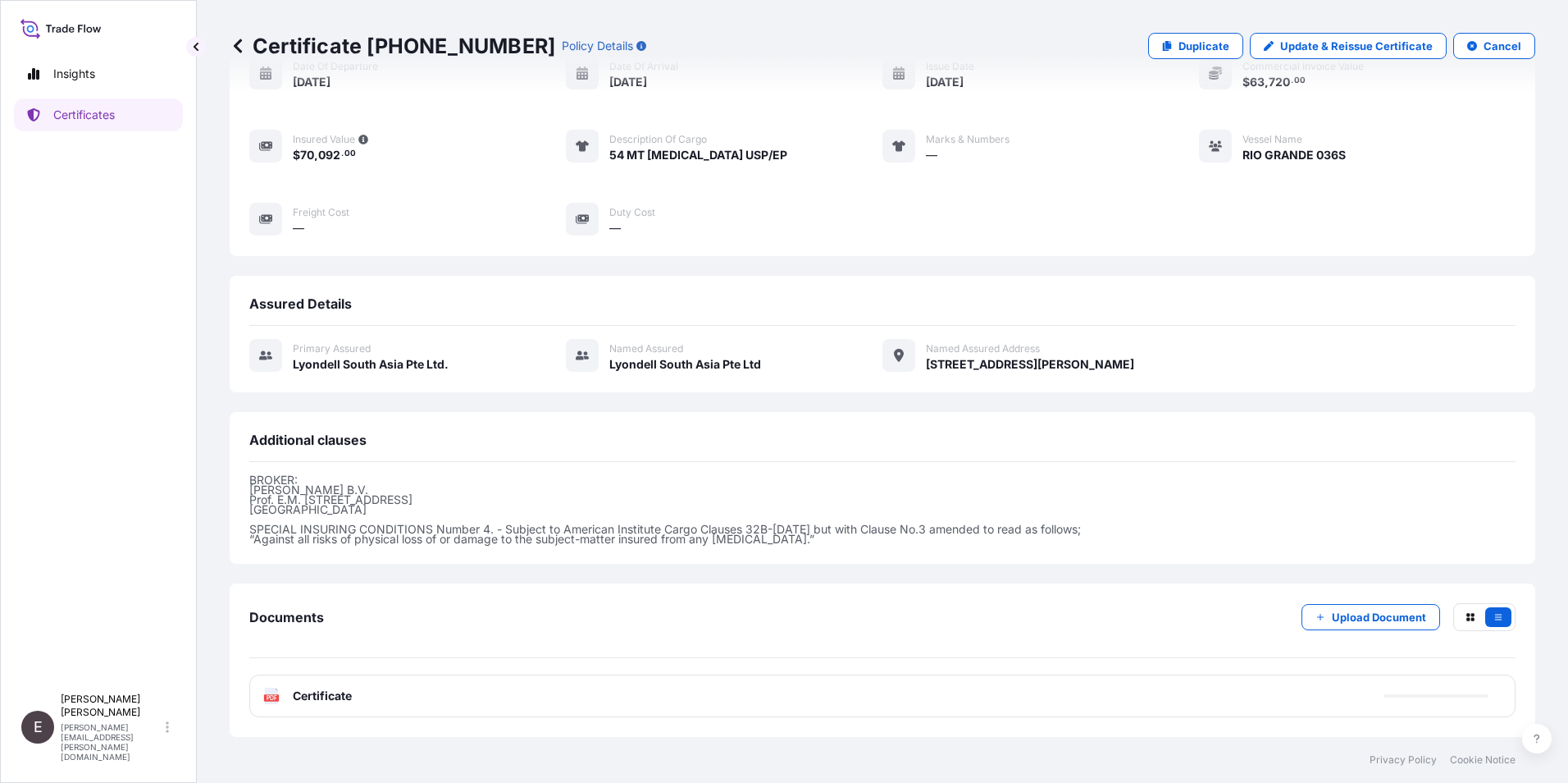
click at [326, 693] on span "Certificate" at bounding box center [322, 695] width 59 height 17
click at [304, 697] on span "Certificate" at bounding box center [322, 695] width 59 height 17
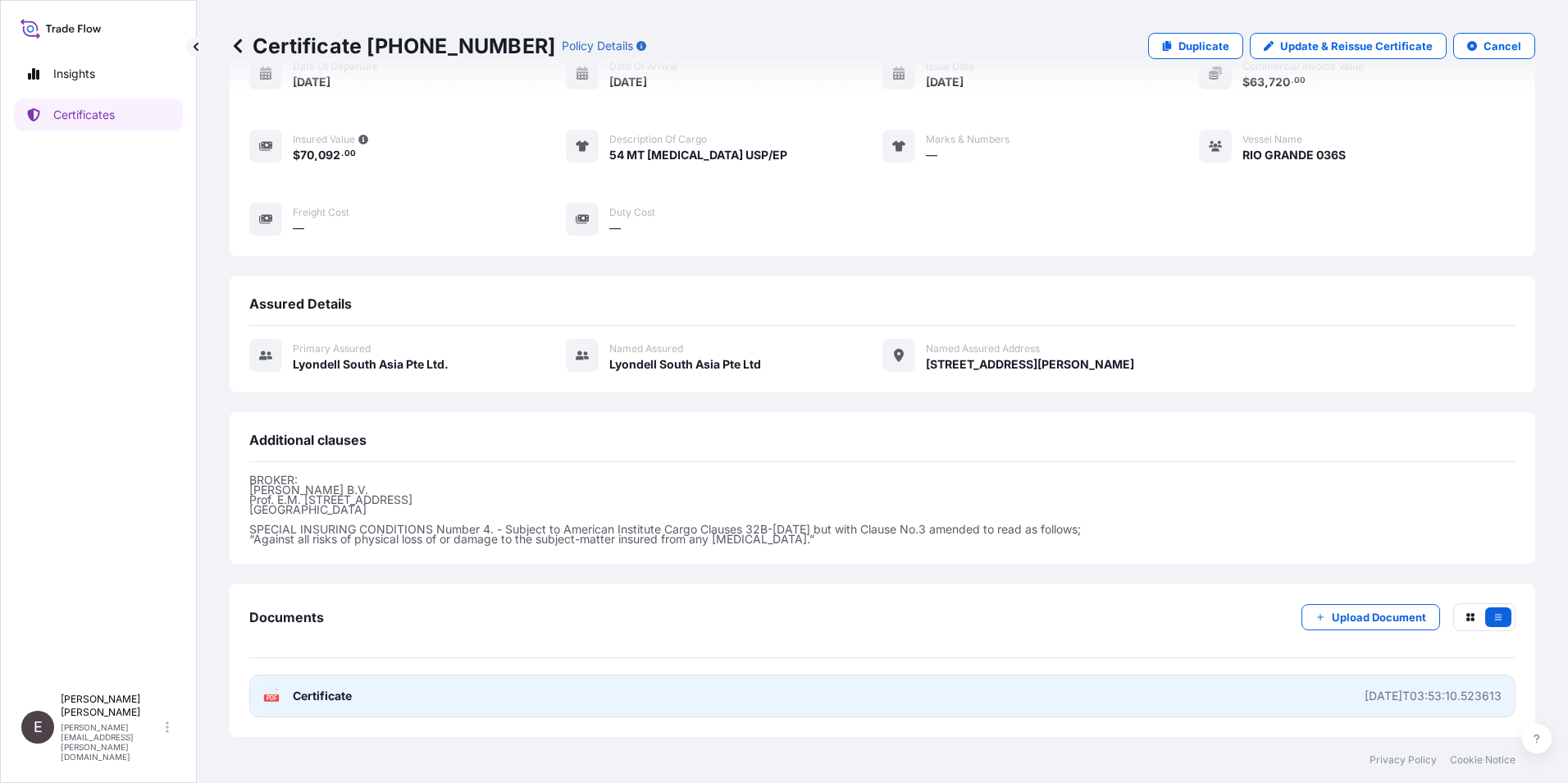
click at [268, 693] on icon at bounding box center [272, 695] width 14 height 17
